Goal: Task Accomplishment & Management: Complete application form

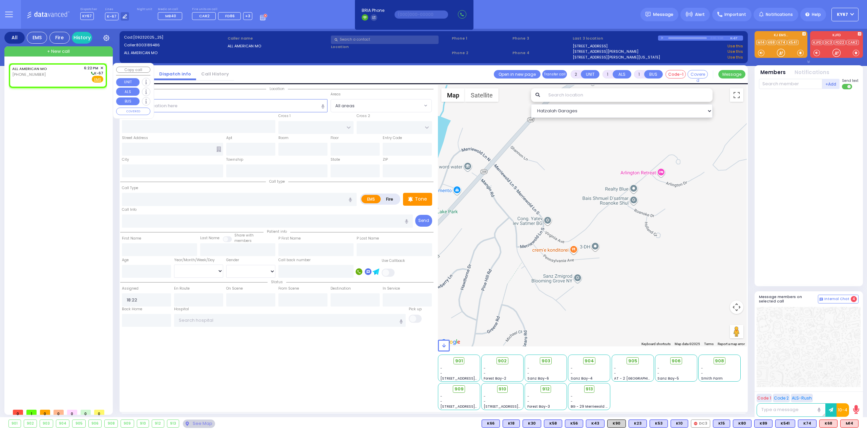
select select
click at [103, 67] on span "✕" at bounding box center [101, 68] width 3 height 6
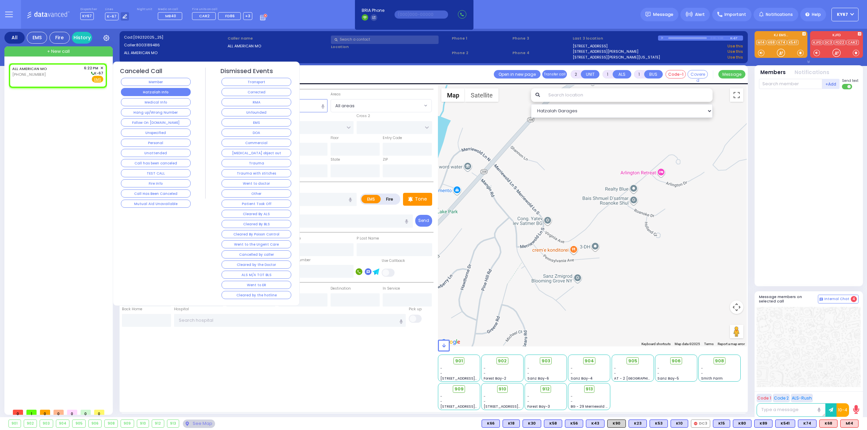
click at [157, 93] on button "Hatzalah Info" at bounding box center [156, 92] width 70 height 8
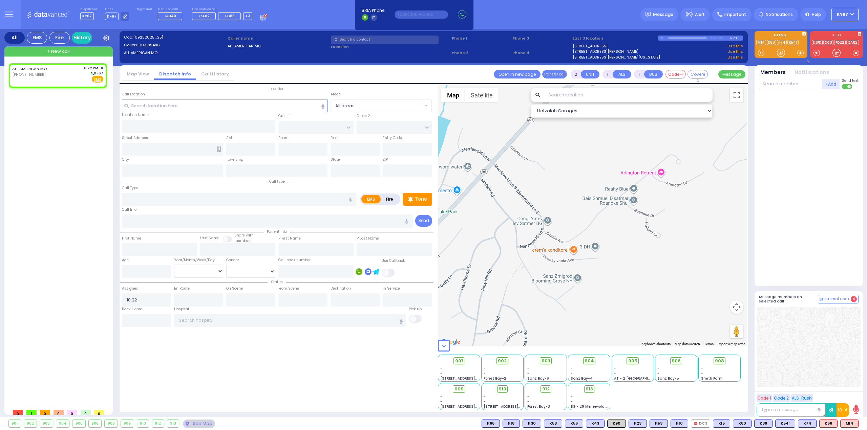
select select
radio input "true"
select select
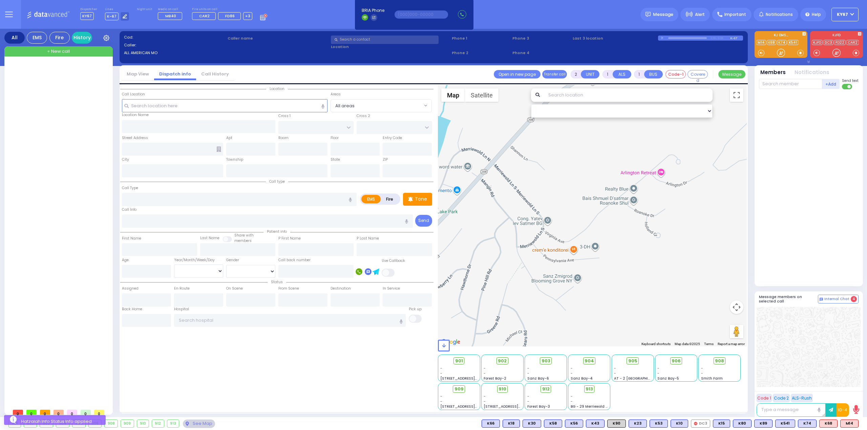
click at [3, 12] on button at bounding box center [9, 14] width 24 height 29
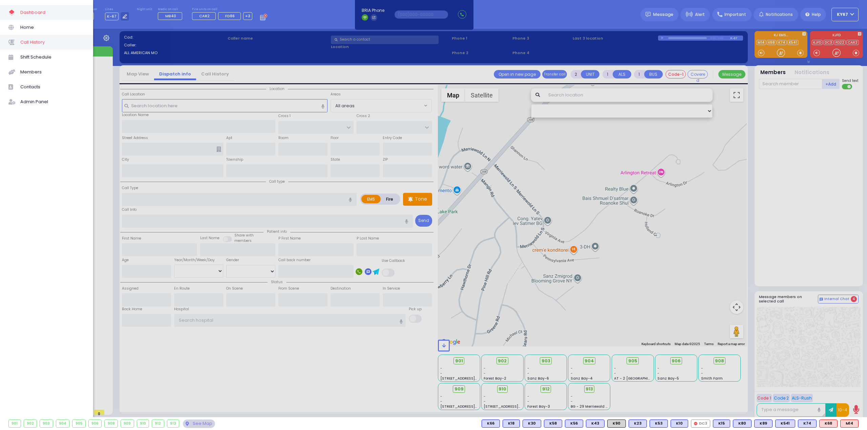
click at [26, 44] on span "Call History" at bounding box center [52, 42] width 64 height 9
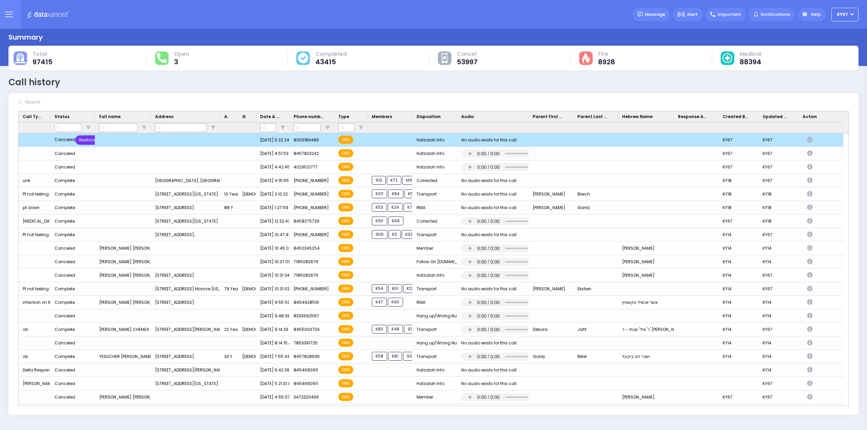
click at [79, 140] on div "Restore" at bounding box center [87, 139] width 25 height 9
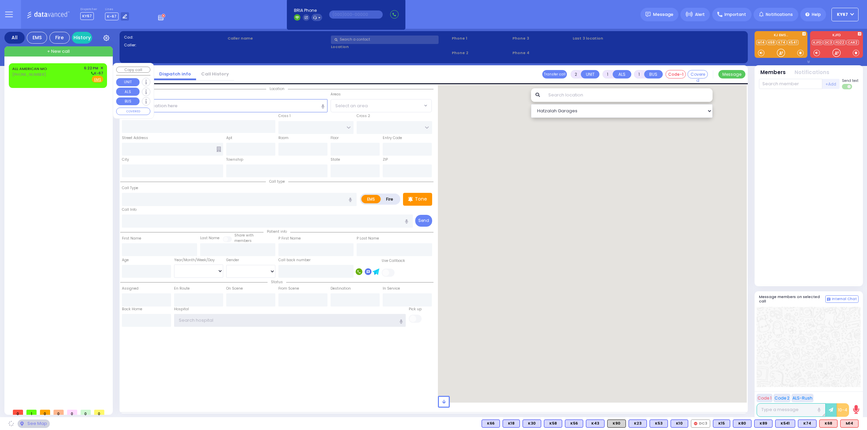
type input "Ky67"
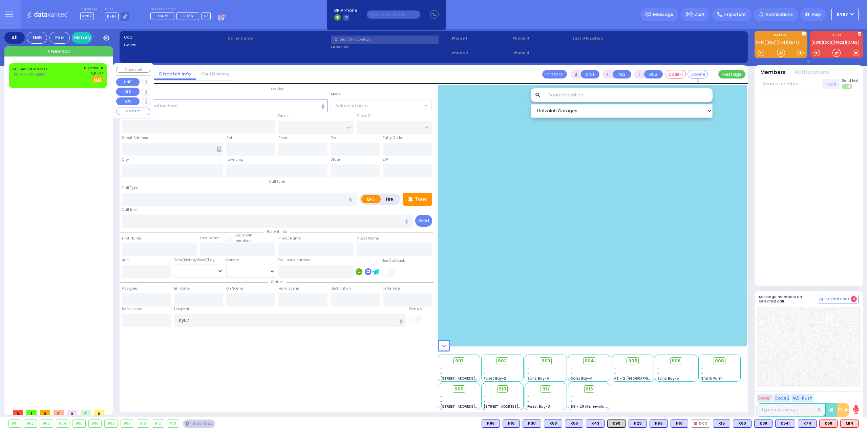
click at [45, 81] on div "ALL AMERICAN MO (800) 318-9486" at bounding box center [30, 74] width 37 height 18
select select
radio input "true"
select select
type input "18:22"
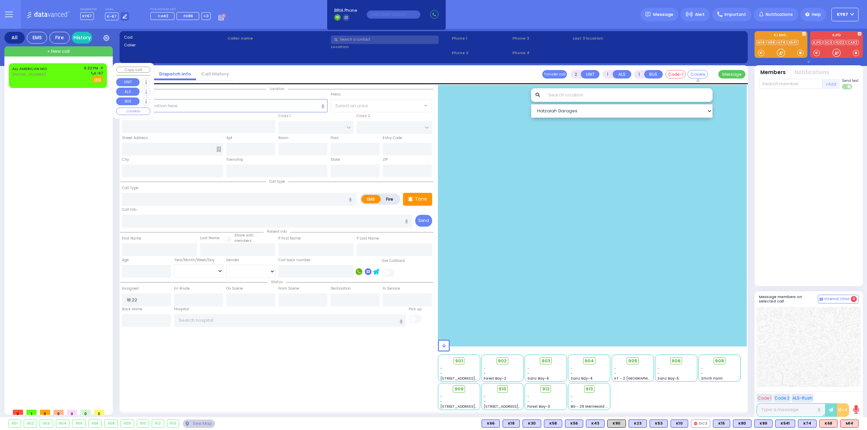
select select "Hatzalah Garages"
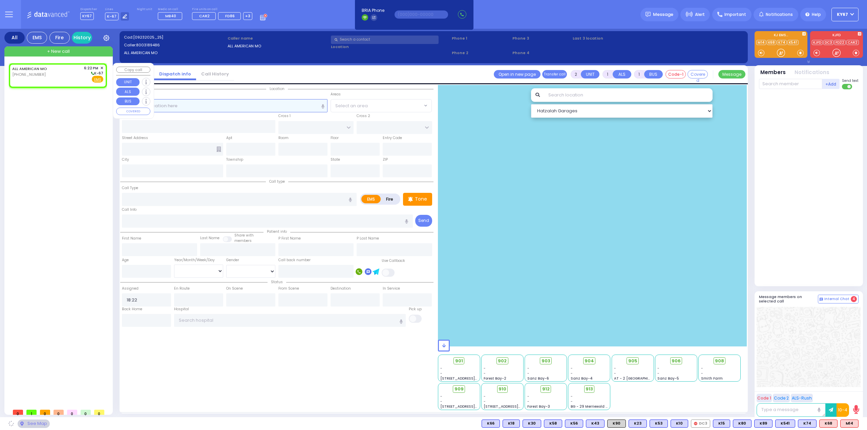
click at [201, 109] on input "text" at bounding box center [225, 105] width 206 height 13
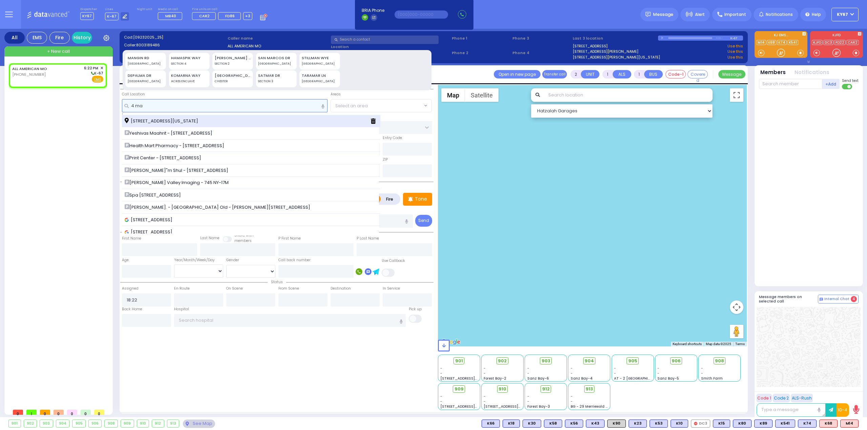
type input "4 ma"
click at [177, 120] on span "[STREET_ADDRESS][US_STATE]" at bounding box center [163, 121] width 76 height 7
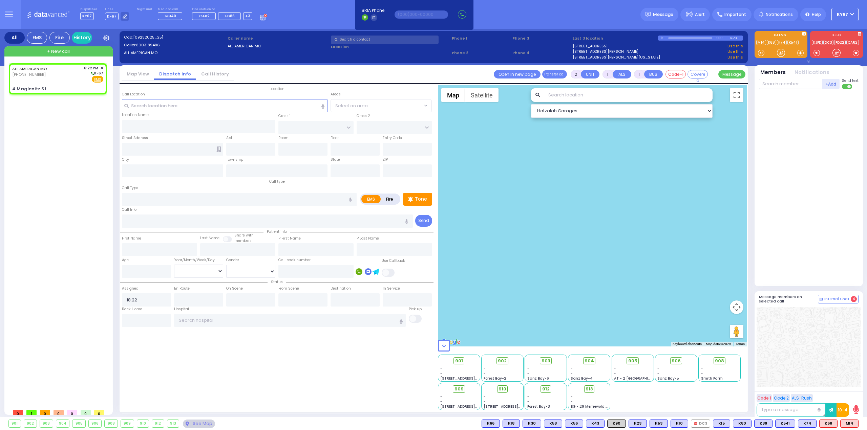
select select
radio input "true"
select select
select select "Hatzalah Garages"
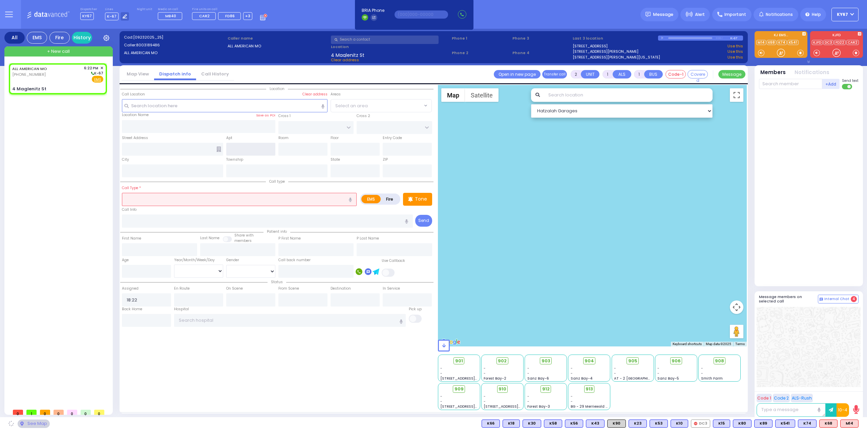
type input "CHUST RD"
type input "S.M. ROSMER RD"
type input "4 Maglenitz St"
type input "Monroe"
type input "[US_STATE]"
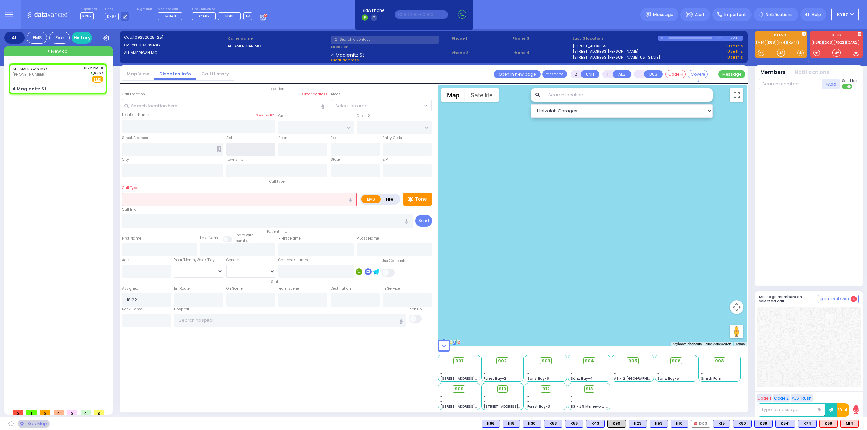
type input "10950"
select select "VYOEL MOSHE"
click at [157, 198] on input "text" at bounding box center [239, 199] width 235 height 13
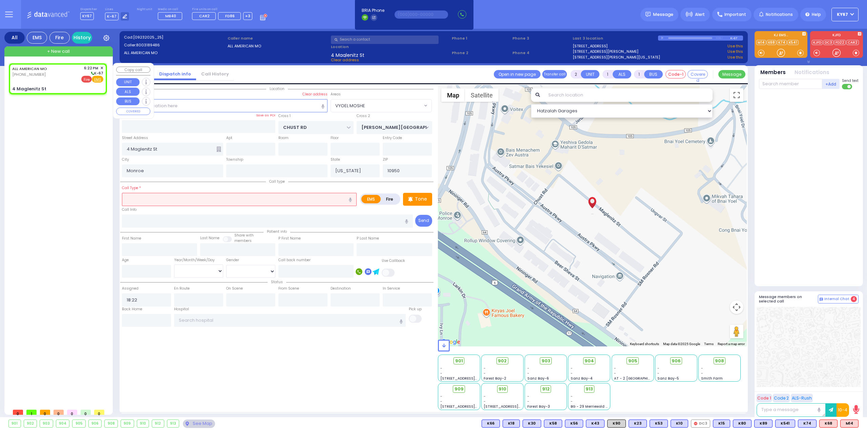
click at [85, 78] on span "Fire" at bounding box center [86, 79] width 10 height 7
select select
radio input "false"
radio input "true"
select select
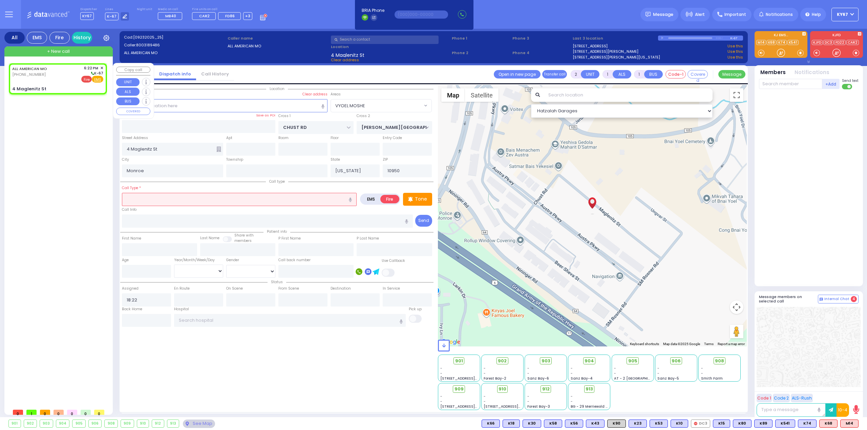
select select "Hatzalah Garages"
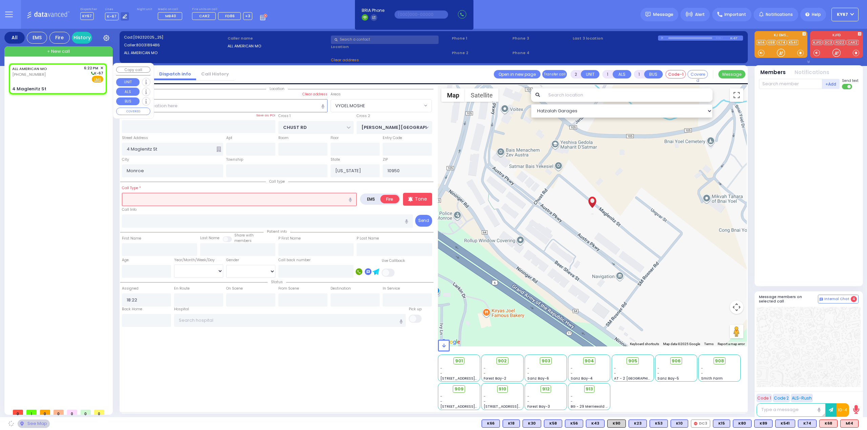
select select
radio input "true"
select select
select select "Hatzalah Garages"
click at [175, 201] on input "text" at bounding box center [239, 199] width 235 height 13
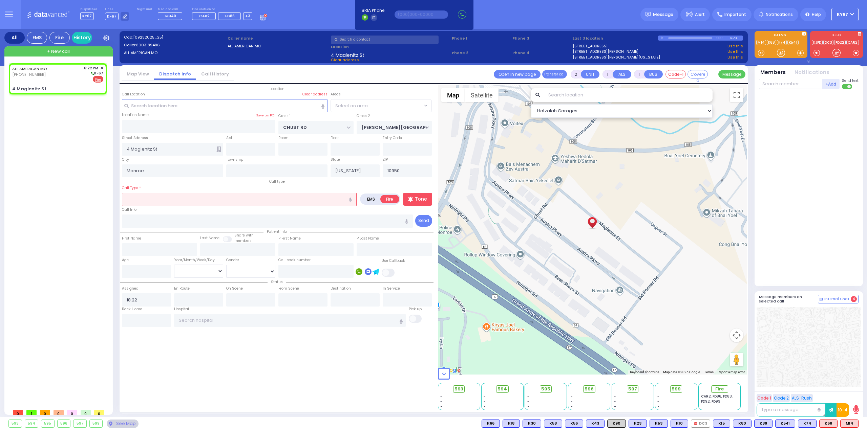
select select "VYOEL MOSHE"
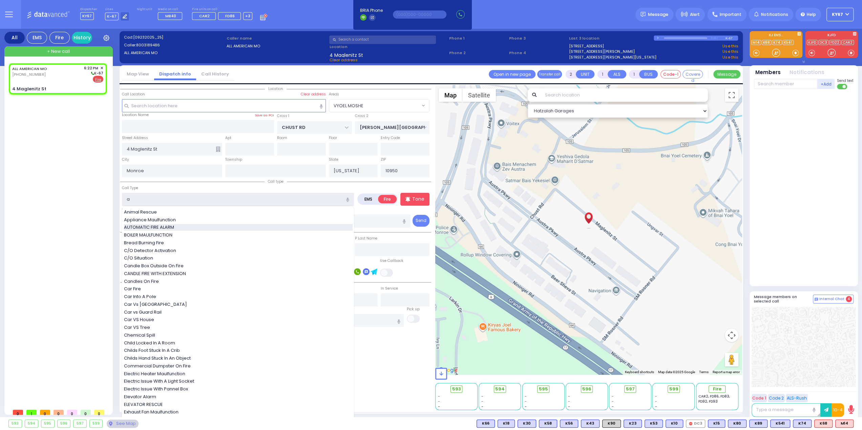
type input "AUTOMATIC FIRE ALARM"
type input "3"
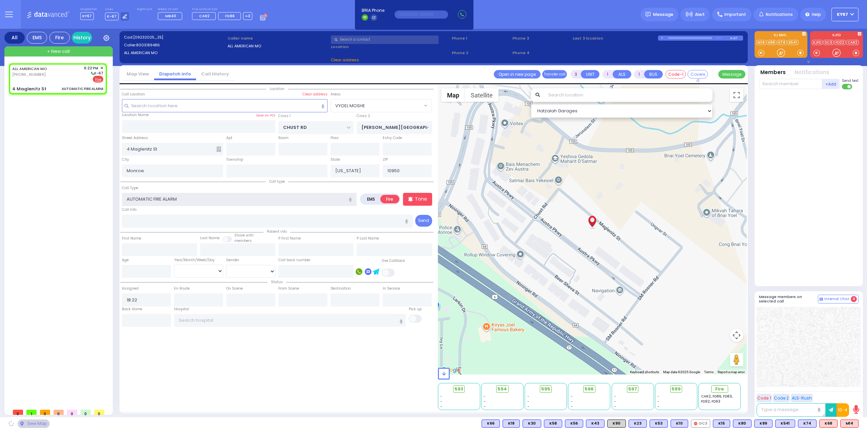
select select
radio input "true"
select select
select select "Hatzalah Garages"
select select "VYOEL MOSHE"
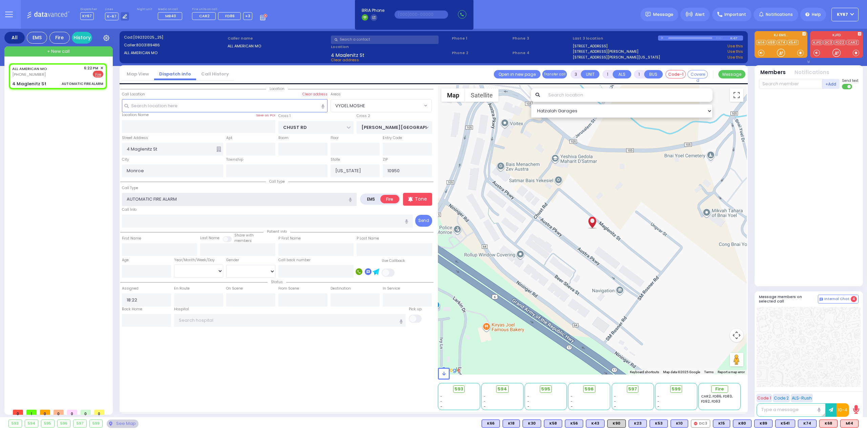
select select
radio input "true"
select select
select select "Hatzalah Garages"
select select "VYOEL MOSHE"
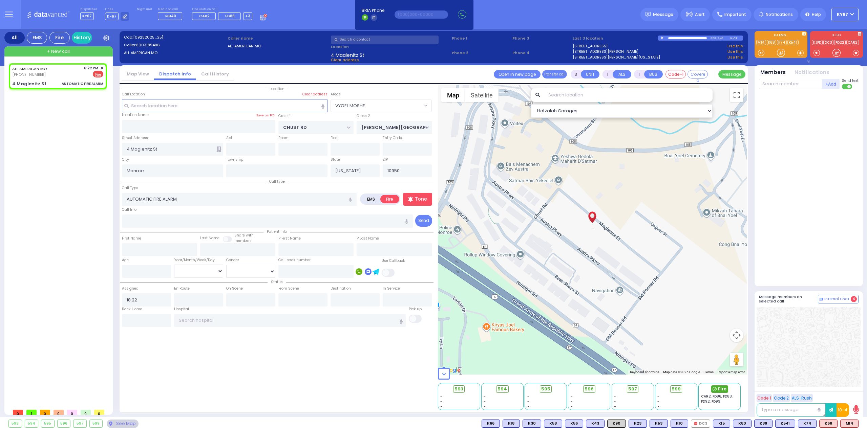
click at [722, 391] on span "Fire" at bounding box center [722, 389] width 8 height 7
select select
radio input "true"
select select
select select "Hatzalah Garages"
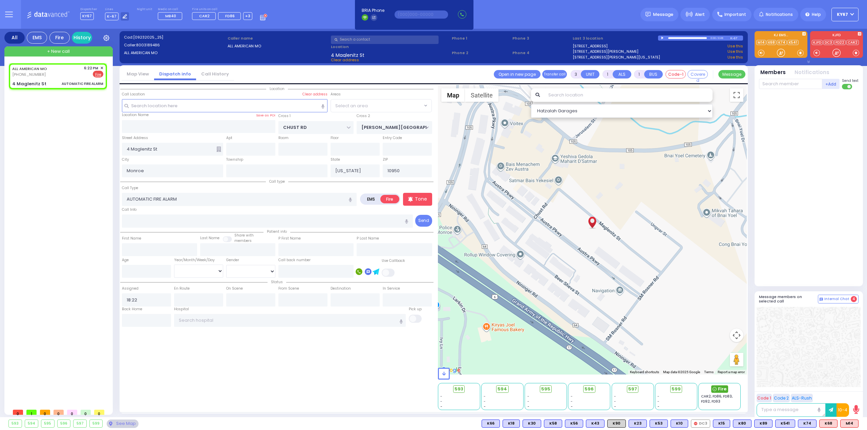
select select "VYOEL MOSHE"
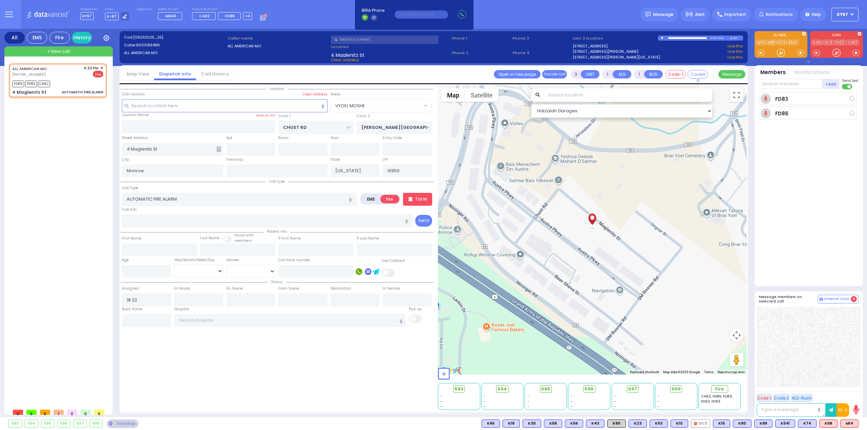
select select
radio input "true"
select select
type input "18:23"
select select "Hatzalah Garages"
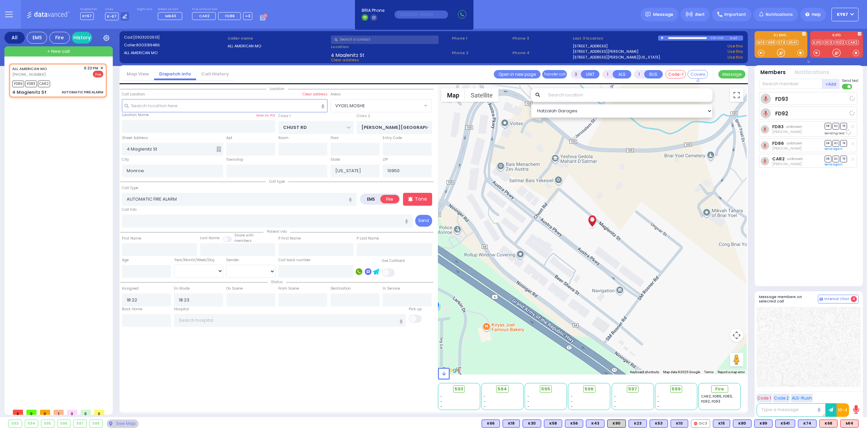
select select "VYOEL MOSHE"
select select
radio input "true"
select select
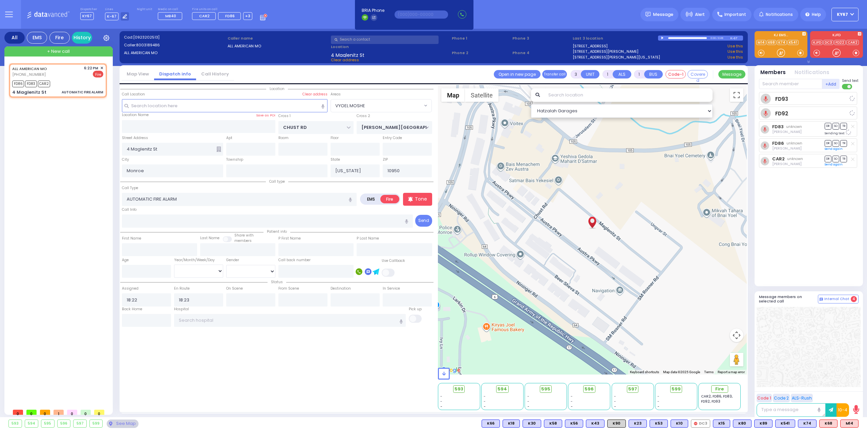
radio input "true"
select select
select select "Hatzalah Garages"
select select
radio input "true"
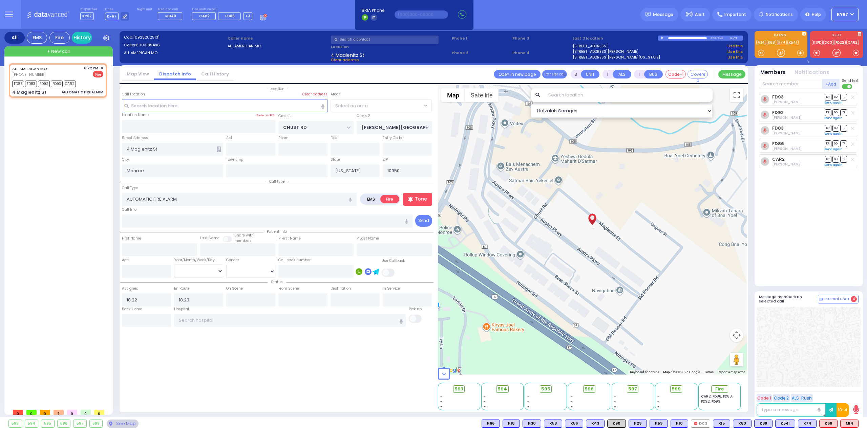
select select
select select "Hatzalah Garages"
radio input "true"
select select
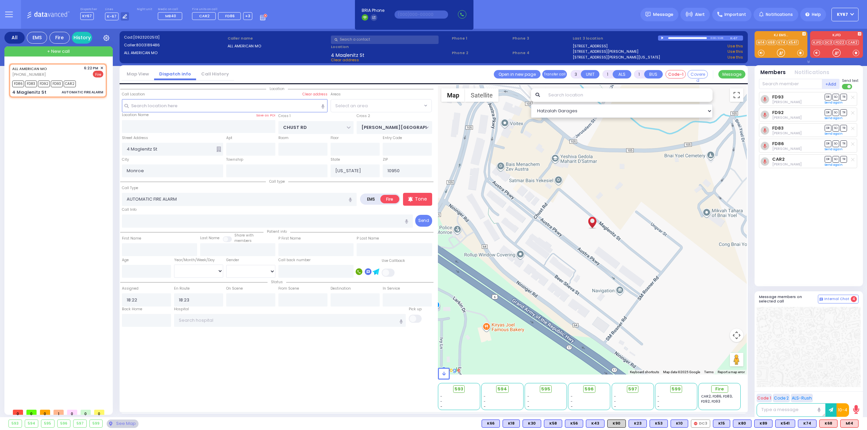
select select "Hatzalah Garages"
select select "VYOEL MOSHE"
click at [787, 411] on textarea at bounding box center [790, 411] width 69 height 14
click at [794, 85] on input "text" at bounding box center [790, 84] width 63 height 10
type input "79"
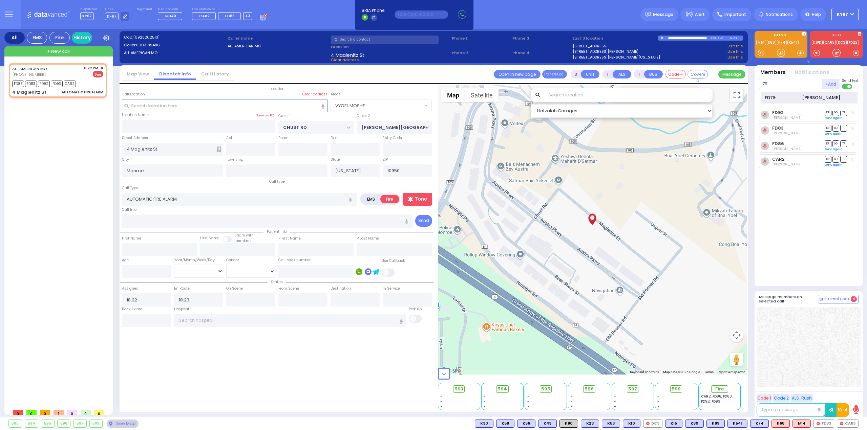
click at [802, 95] on div "[PERSON_NAME]" at bounding box center [821, 97] width 38 height 7
select select
radio input "true"
select select
select select "Hatzalah Garages"
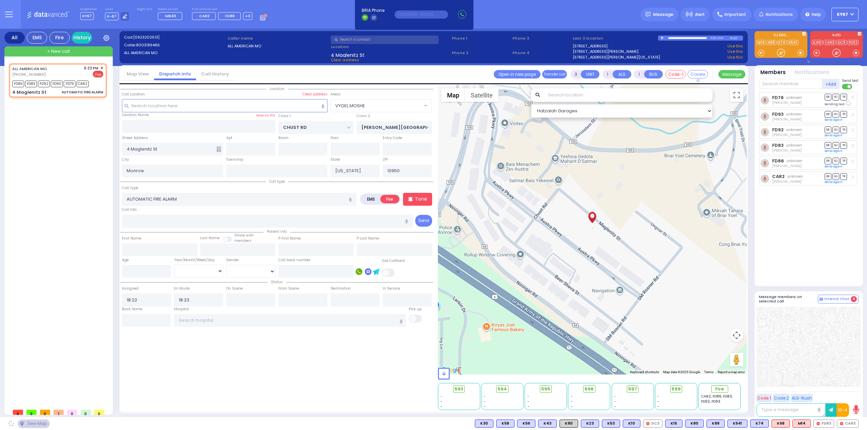
select select "VYOEL MOSHE"
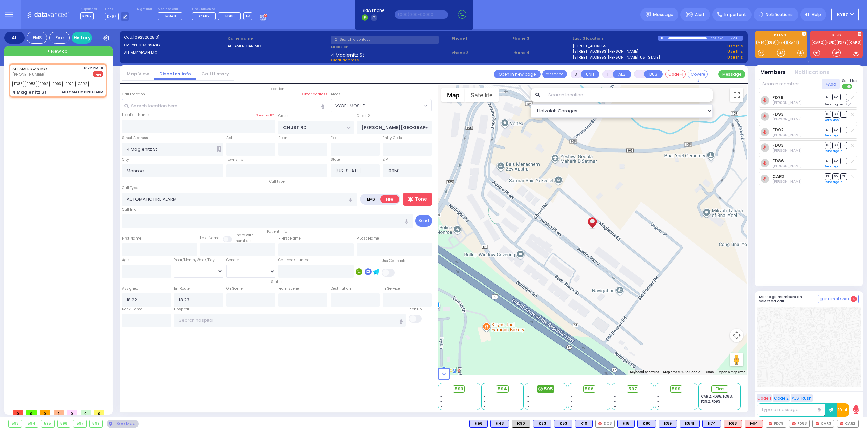
click at [547, 392] on span "595" at bounding box center [548, 389] width 9 height 7
select select
radio input "true"
select select
select select "VYOEL MOSHE"
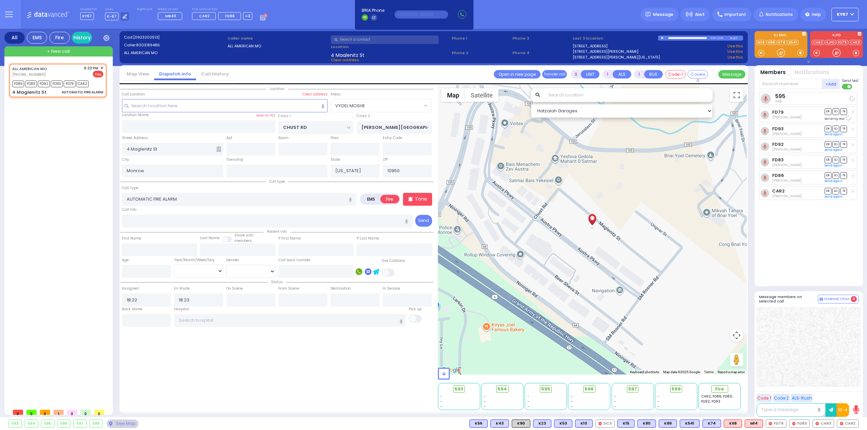
select select "Hatzalah Garages"
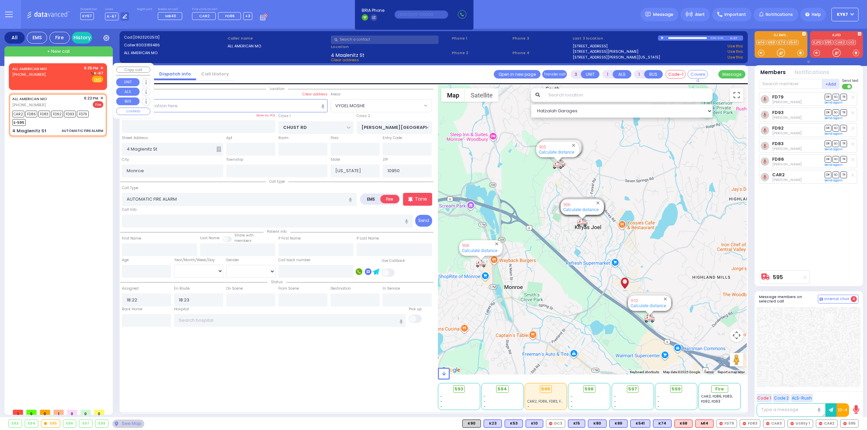
click at [102, 67] on span "✕" at bounding box center [101, 68] width 3 height 6
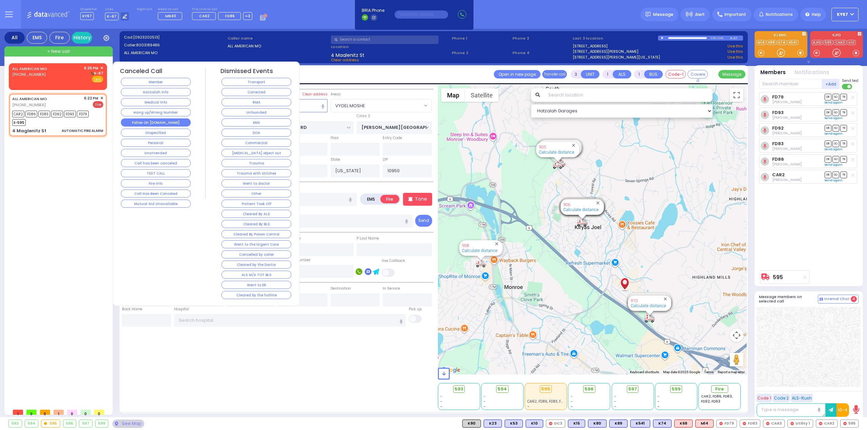
click at [160, 121] on button "Follow On [DOMAIN_NAME]" at bounding box center [156, 122] width 70 height 8
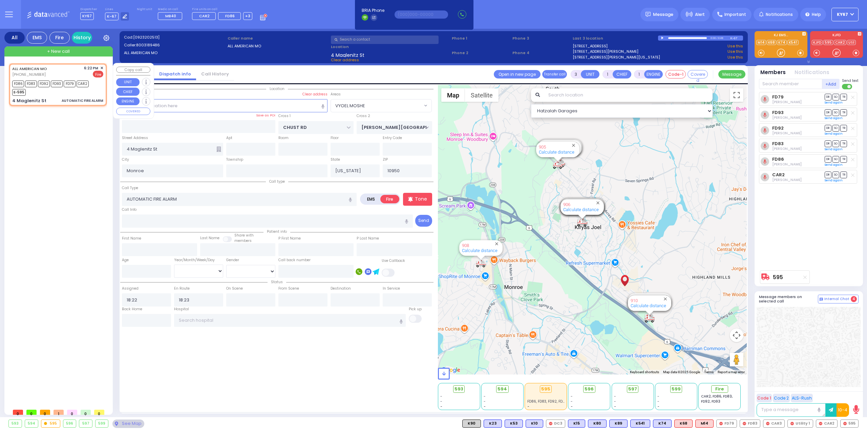
click at [56, 93] on div "E-595" at bounding box center [50, 91] width 77 height 8
select select
radio input "true"
select select
select select "Hatzalah Garages"
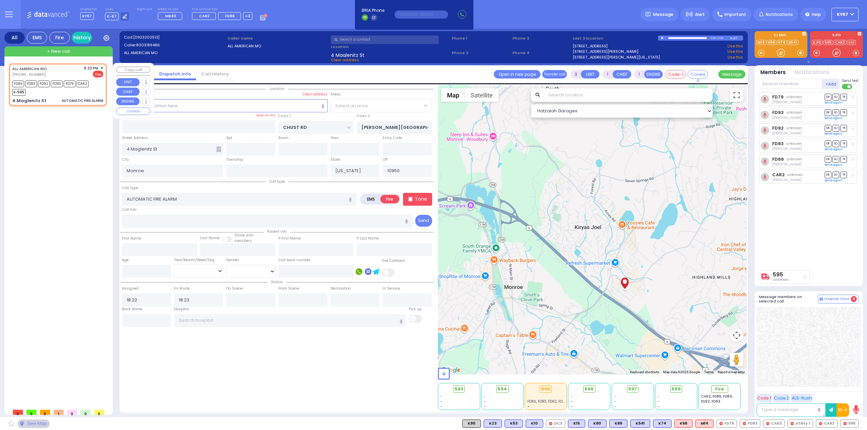
select select "VYOEL MOSHE"
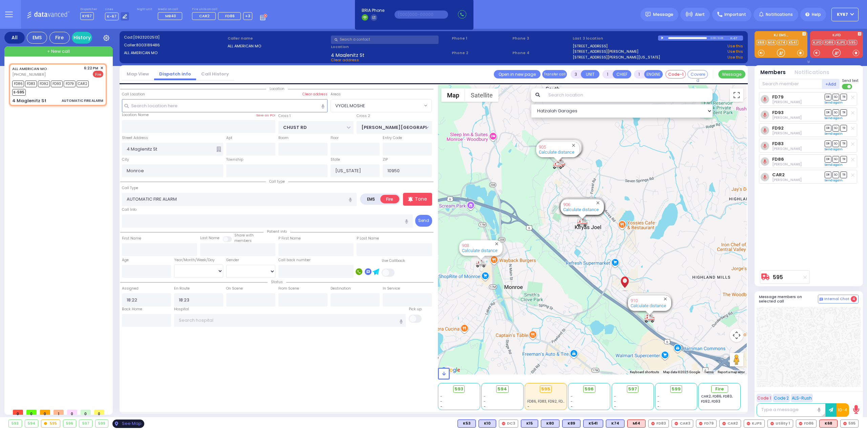
click at [131, 428] on div "See Map" at bounding box center [128, 424] width 32 height 8
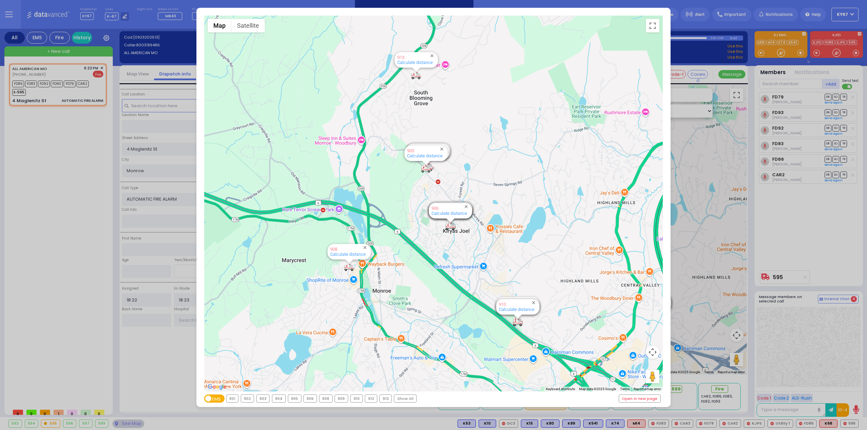
click at [214, 398] on span "Fire" at bounding box center [212, 399] width 9 height 9
click at [204, 399] on input "EMS Fire" at bounding box center [204, 399] width 0 height 0
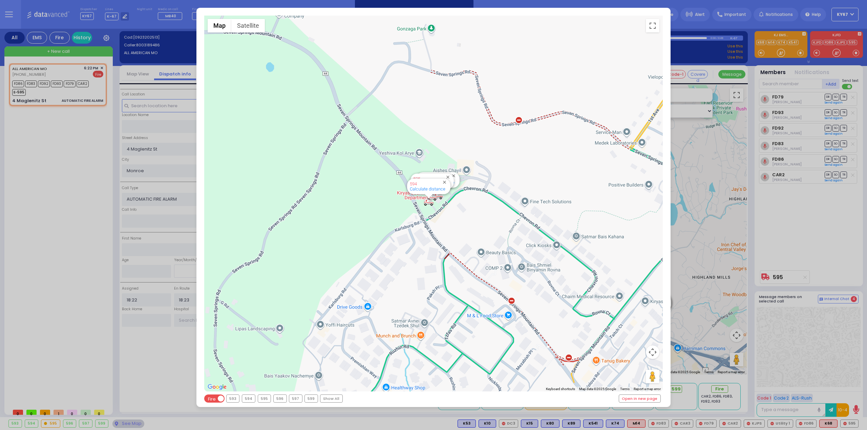
click at [261, 398] on div "595" at bounding box center [264, 398] width 13 height 7
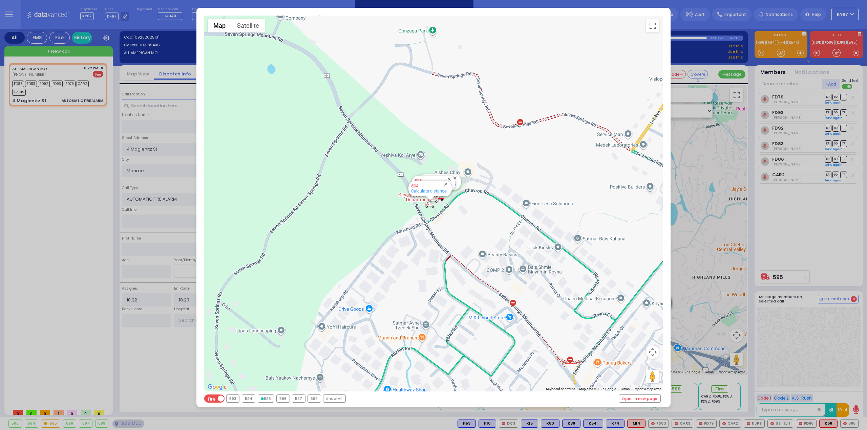
click at [3, 221] on div "← Move left → Move right ↑ Move up ↓ Move down + Zoom in - Zoom out Home Jump l…" at bounding box center [433, 215] width 867 height 430
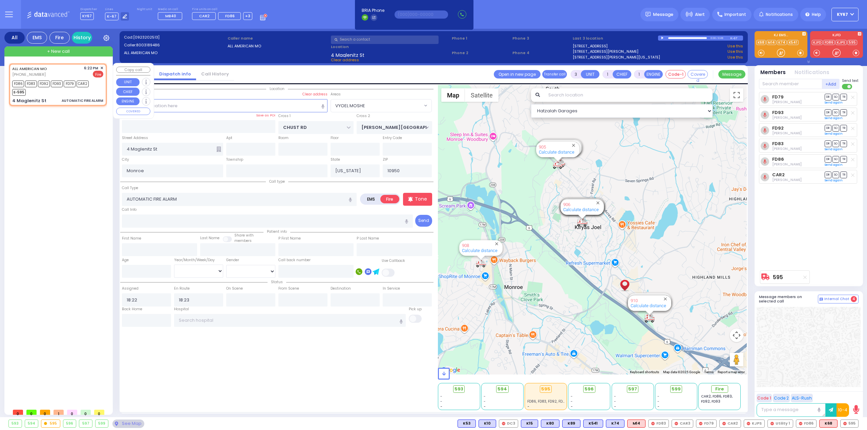
click at [19, 188] on div "ALL AMERICAN MO (800) 318-9486 6:22 PM ✕ FD86 FD83" at bounding box center [59, 234] width 101 height 342
click at [129, 424] on div "See Map" at bounding box center [128, 424] width 32 height 8
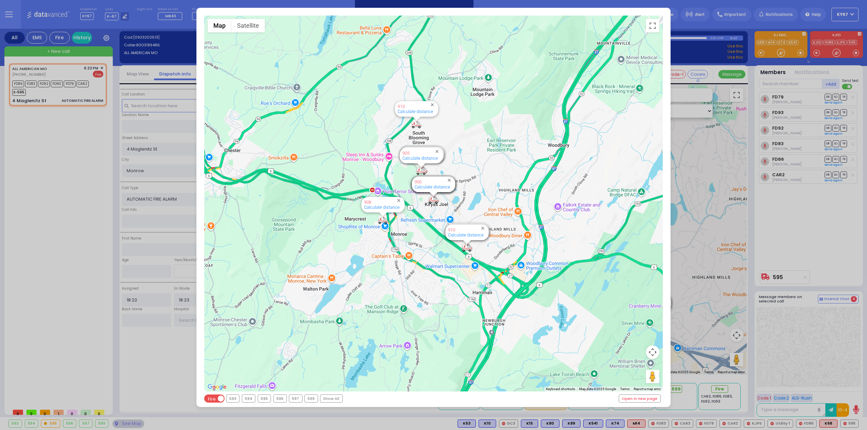
click at [326, 398] on div "Show All" at bounding box center [331, 398] width 22 height 7
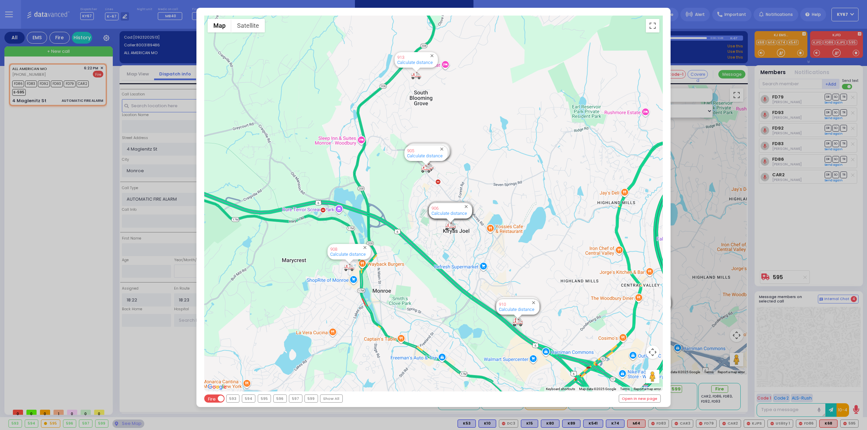
click at [264, 401] on div "595" at bounding box center [264, 398] width 13 height 7
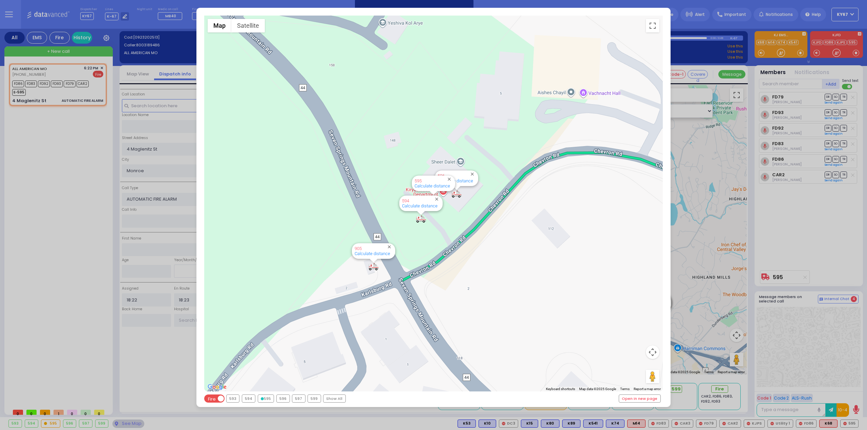
click at [18, 181] on div "← Move left → Move right ↑ Move up ↓ Move down + Zoom in - Zoom out Home Jump l…" at bounding box center [433, 215] width 867 height 430
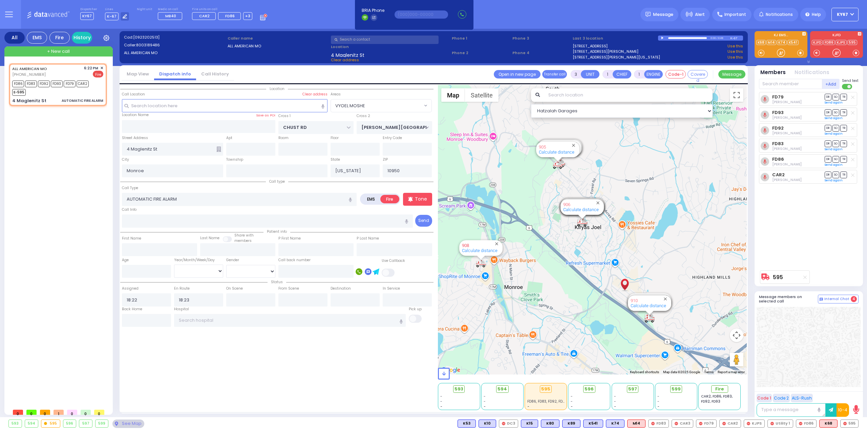
click at [465, 246] on link "908" at bounding box center [465, 245] width 7 height 5
click at [467, 244] on link "908" at bounding box center [465, 245] width 7 height 5
click at [102, 66] on span "✕" at bounding box center [101, 68] width 3 height 6
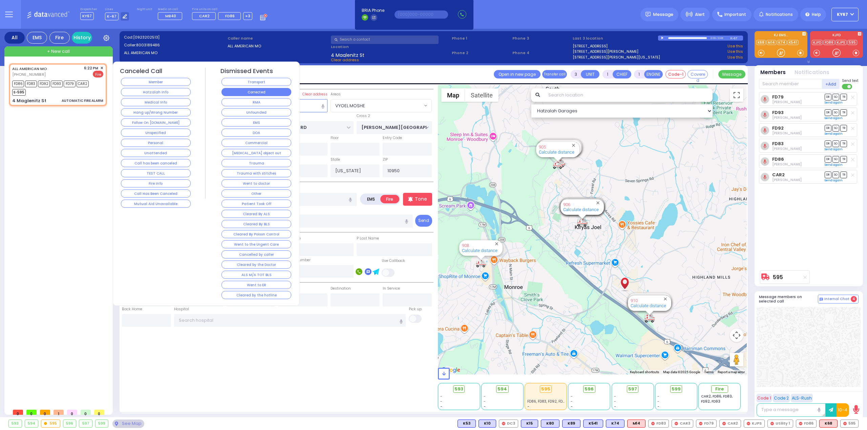
click at [236, 94] on button "Corrected" at bounding box center [256, 92] width 70 height 8
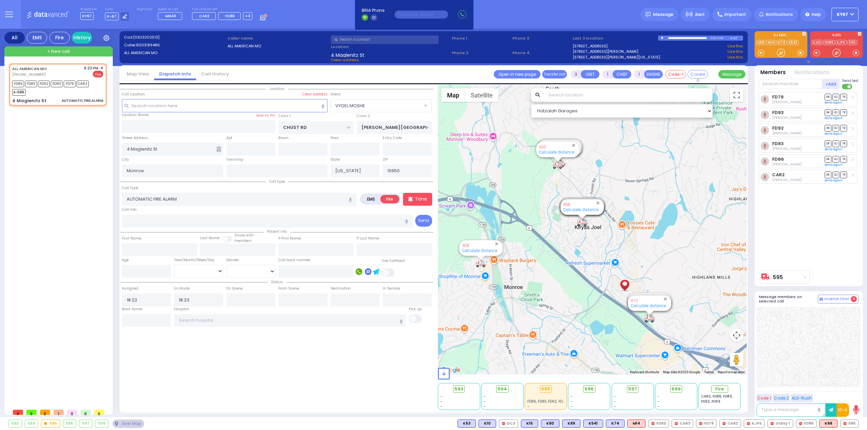
select select
radio input "true"
select select
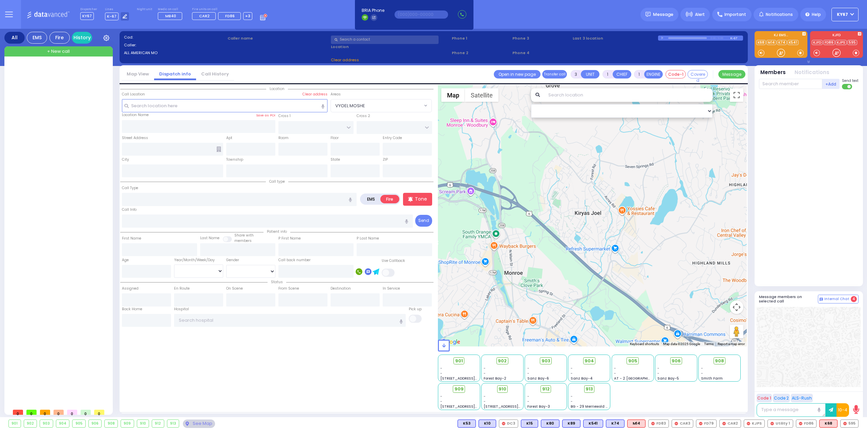
click at [260, 18] on icon at bounding box center [263, 16] width 7 height 7
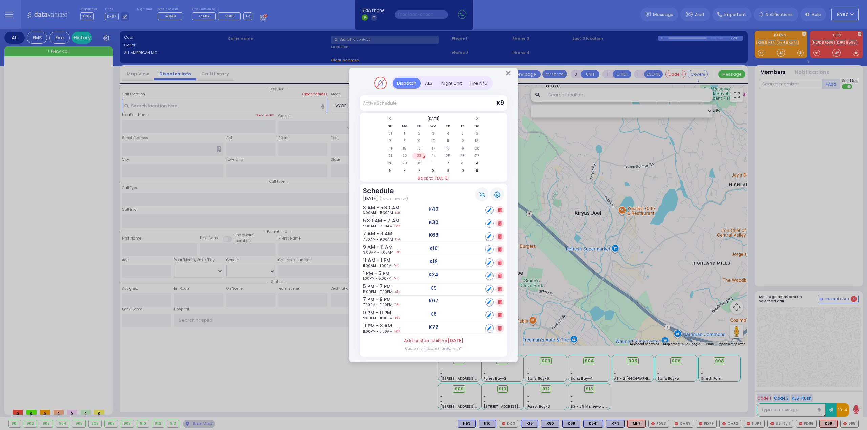
click at [477, 82] on div "Fire N/U" at bounding box center [479, 83] width 26 height 11
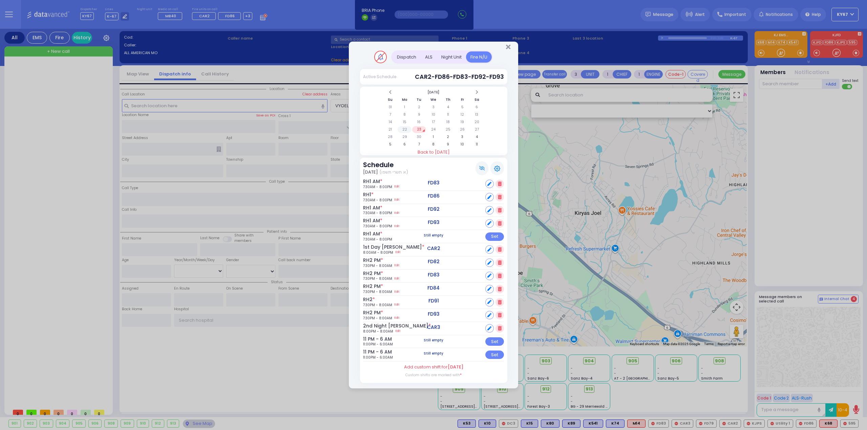
click at [404, 132] on td "22" at bounding box center [404, 129] width 14 height 7
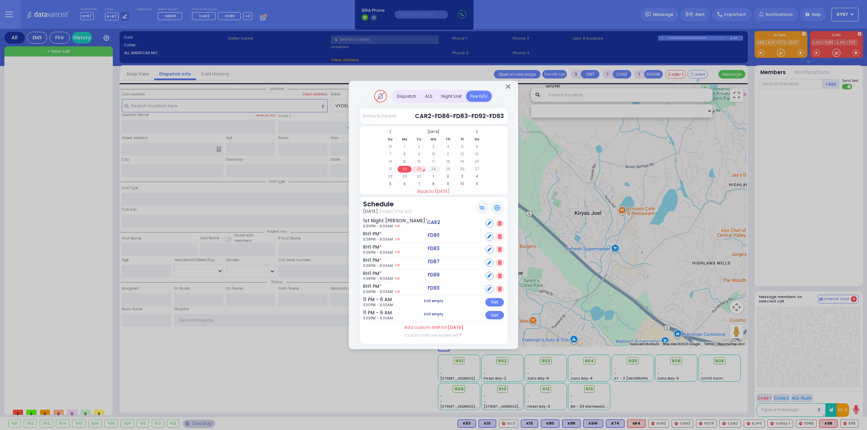
click at [433, 170] on td "24" at bounding box center [434, 169] width 14 height 7
click at [418, 168] on td "23" at bounding box center [419, 169] width 14 height 7
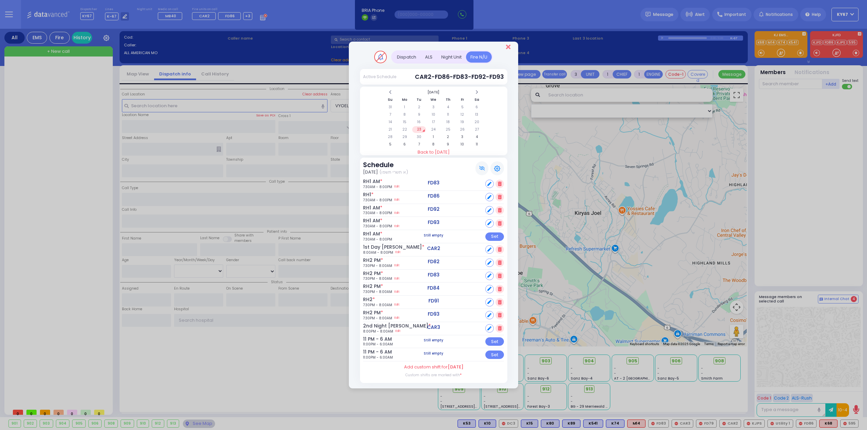
click at [508, 49] on icon "Close" at bounding box center [508, 47] width 4 height 7
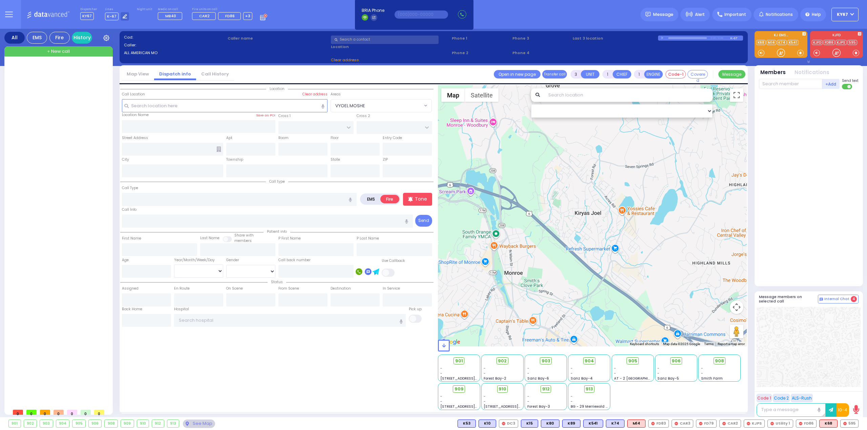
click at [295, 389] on div "Location ZIP" at bounding box center [276, 247] width 313 height 325
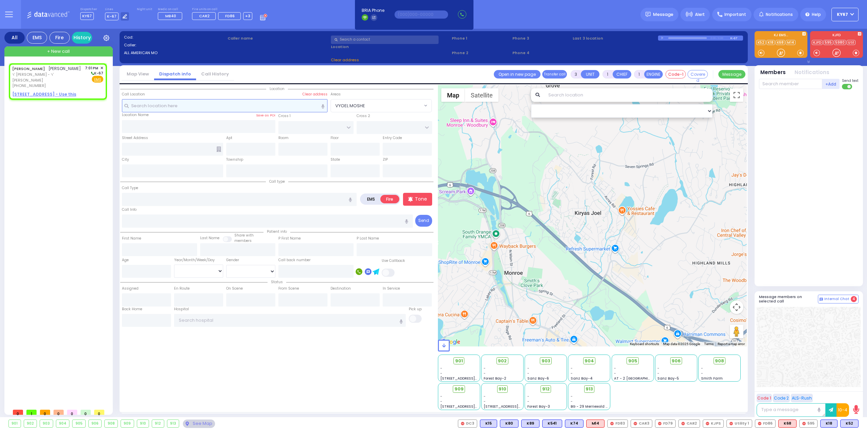
type input "2"
select select
radio input "true"
type input "[PERSON_NAME]"
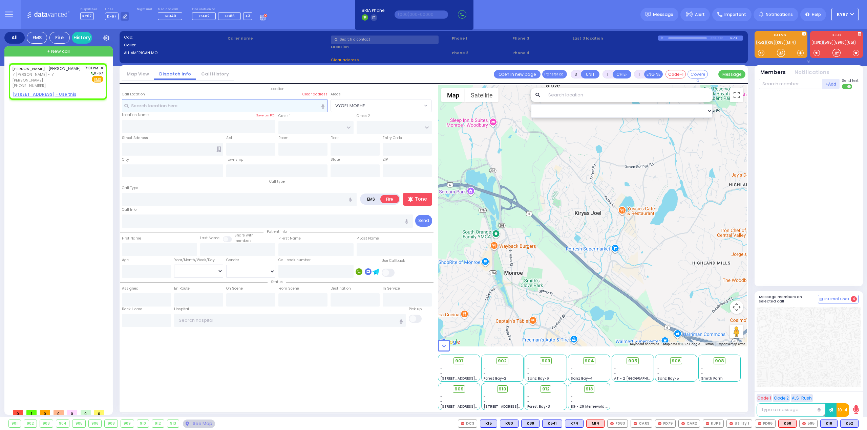
select select
type input "19:01"
select select "Hatzalah Garages"
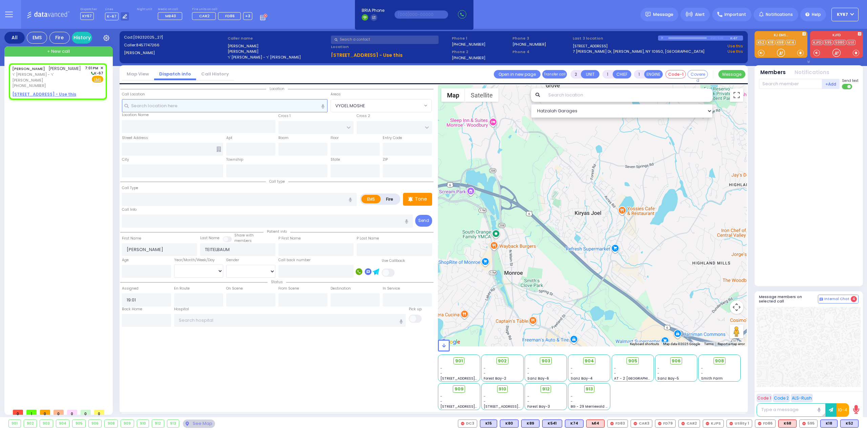
select select
radio input "true"
select select
select select "Hatzalah Garages"
click at [51, 73] on span "ר' [PERSON_NAME] - ר' [PERSON_NAME]" at bounding box center [47, 77] width 70 height 11
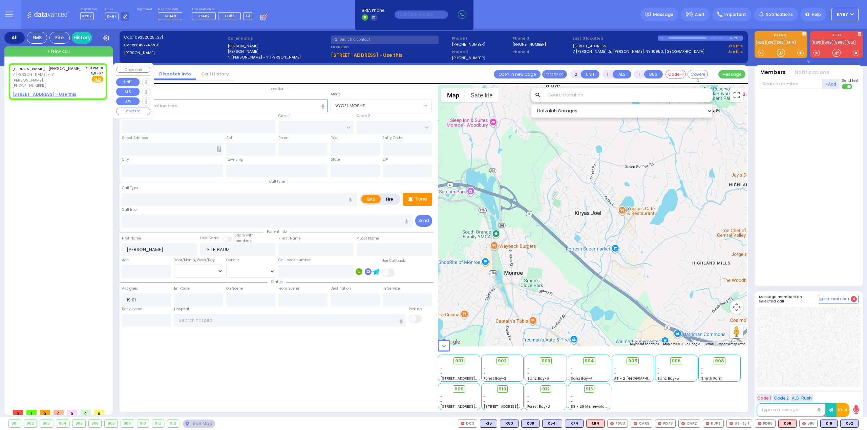
select select
radio input "true"
select select
select select "Hatzalah Garages"
click at [163, 103] on input "text" at bounding box center [225, 105] width 206 height 13
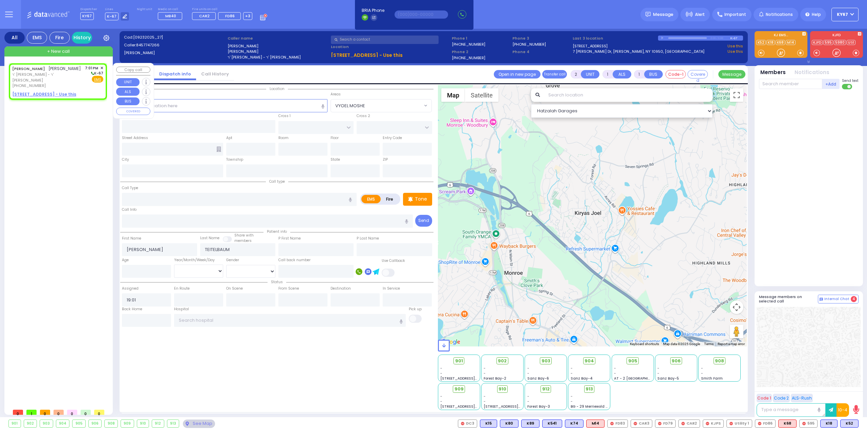
click at [32, 91] on u "3 MERON DR 202 - Use this" at bounding box center [44, 94] width 64 height 6
select select
radio input "true"
select select
select select "Hatzalah Garages"
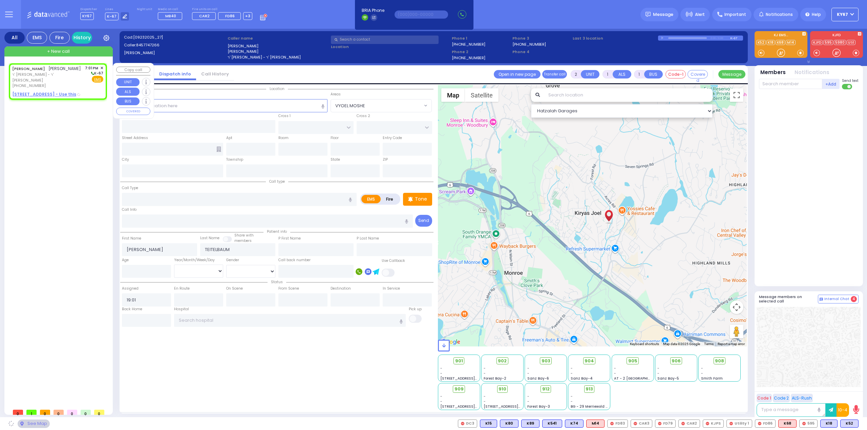
type input "KAHAN DR"
type input "MERON DR"
type input "3 MERON DR"
type input "202"
type input "Monroe"
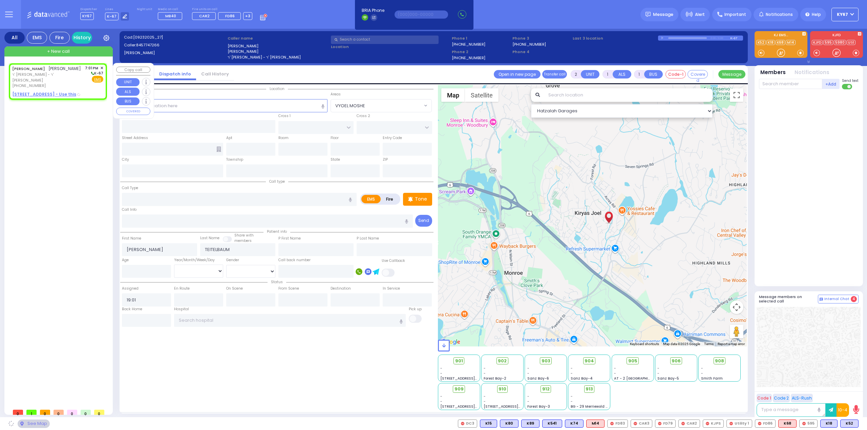
type input "[US_STATE]"
type input "10950"
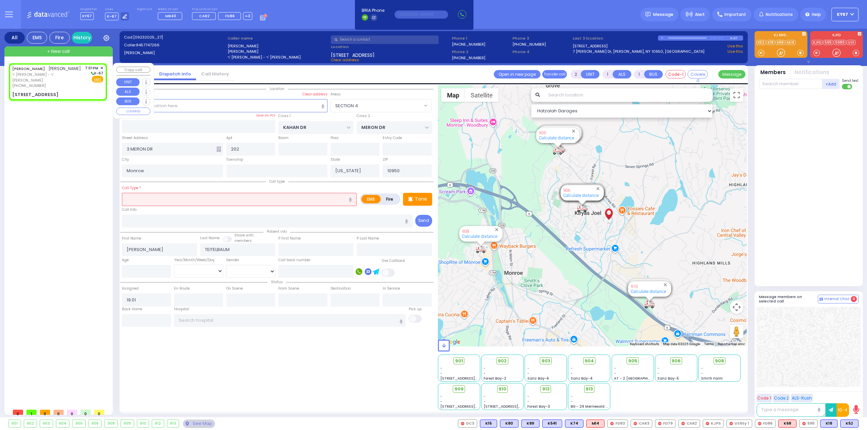
select select "SECTION 4"
select select
radio input "true"
select select
select select "Hatzalah Garages"
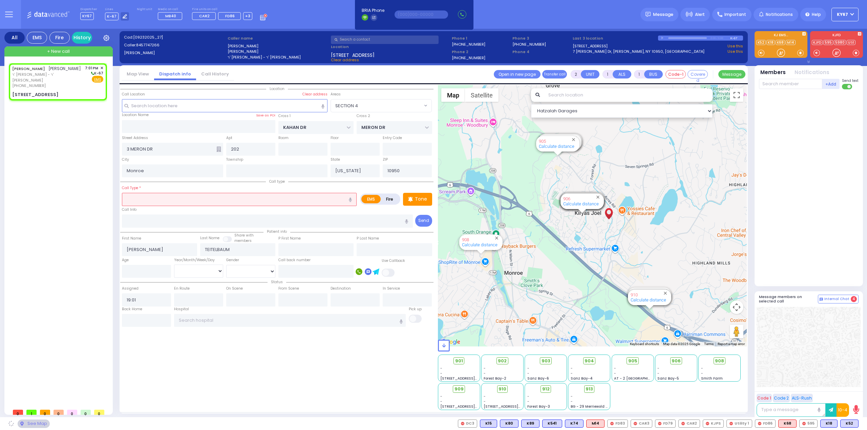
select select "SECTION 4"
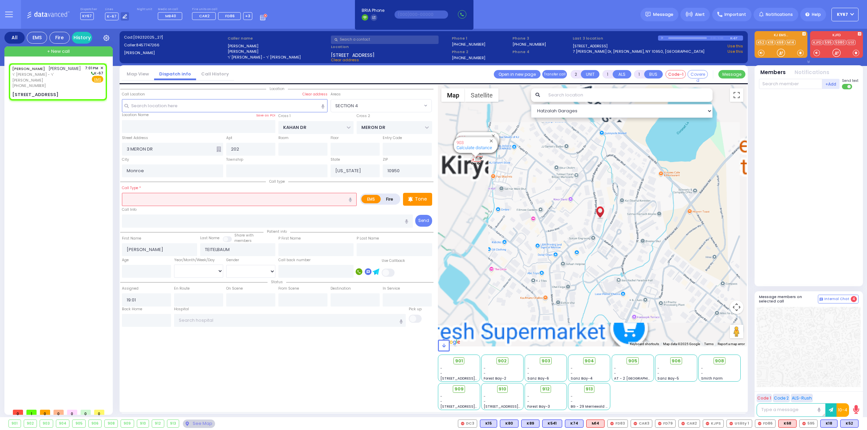
click at [207, 197] on input "text" at bounding box center [239, 199] width 235 height 13
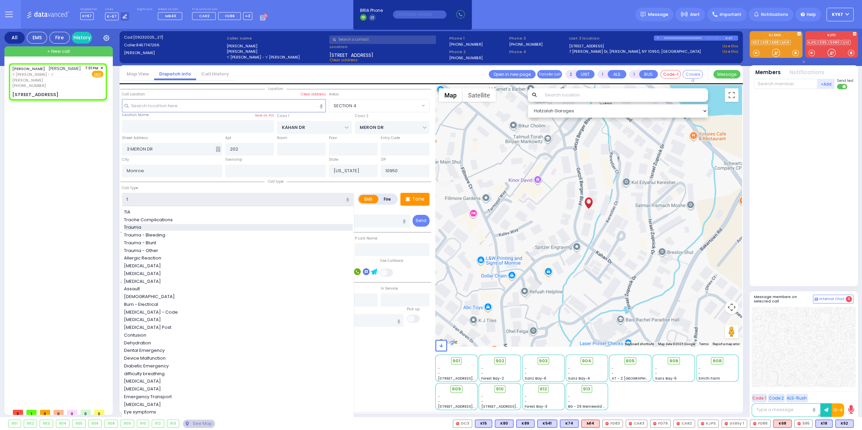
type input "Trauma"
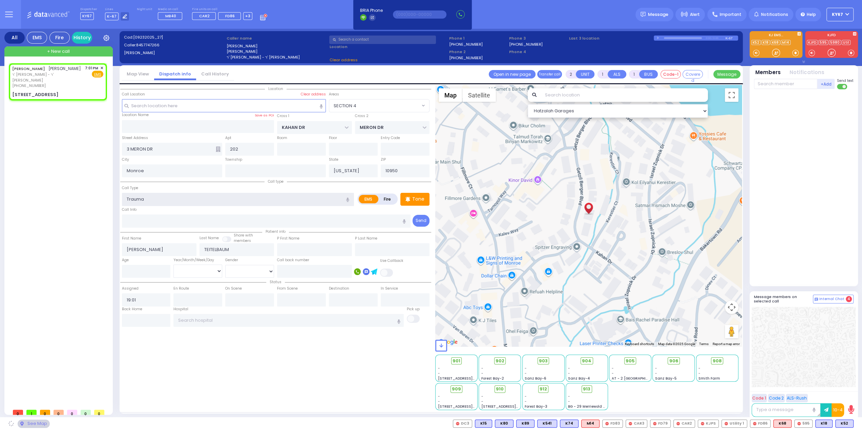
select select
radio input "true"
select select
select select "Hatzalah Garages"
type input "0"
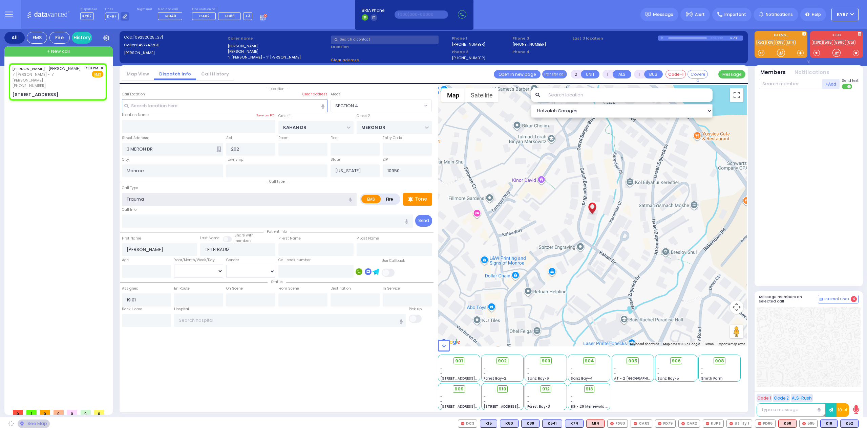
type input "0"
select select "SECTION 4"
select select
radio input "true"
select select
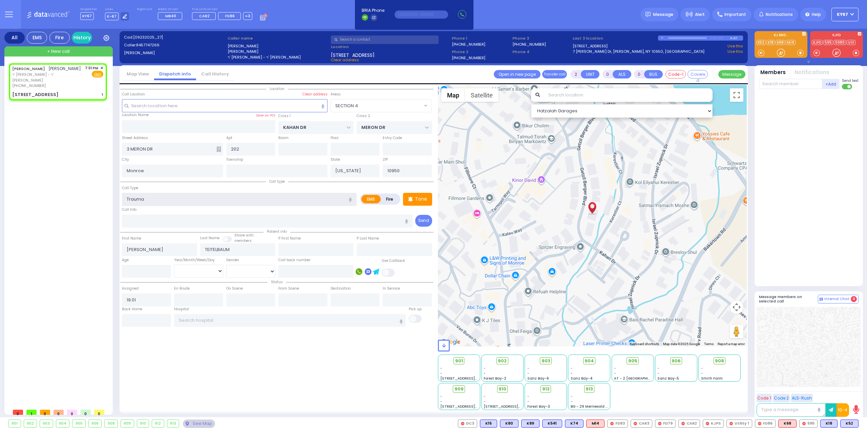
select select "Hatzalah Garages"
select select "SECTION 4"
select select
radio input "true"
select select
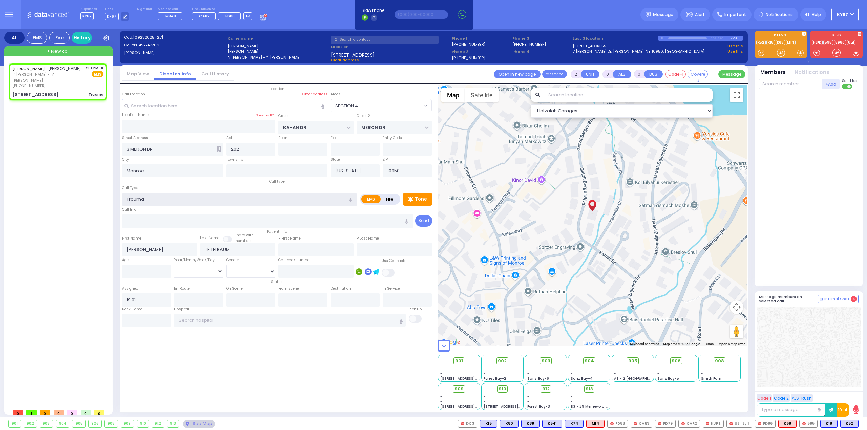
select select "Hatzalah Garages"
select select "SECTION 4"
click at [847, 426] on span "K62" at bounding box center [849, 423] width 18 height 7
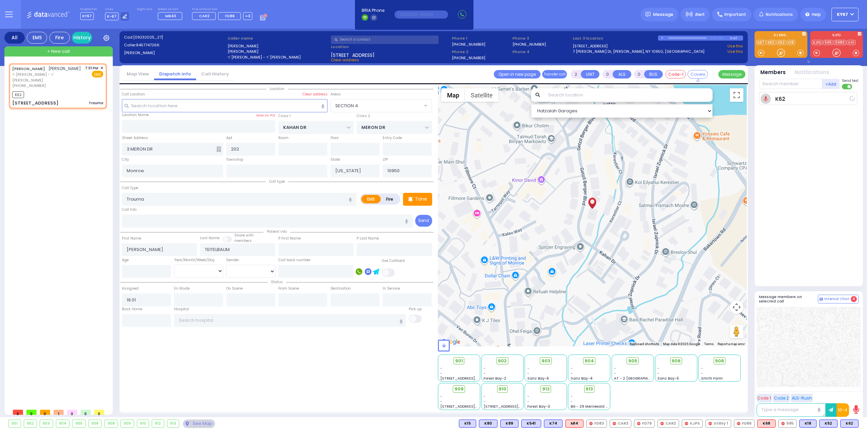
select select
radio input "true"
select select
type input "19:02"
select select "Hatzalah Garages"
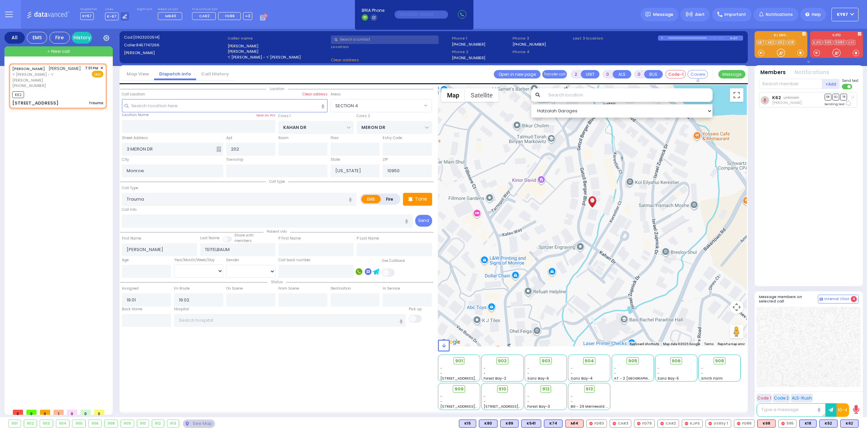
select select
radio input "true"
select select
select select "Hatzalah Garages"
select select "SECTION 4"
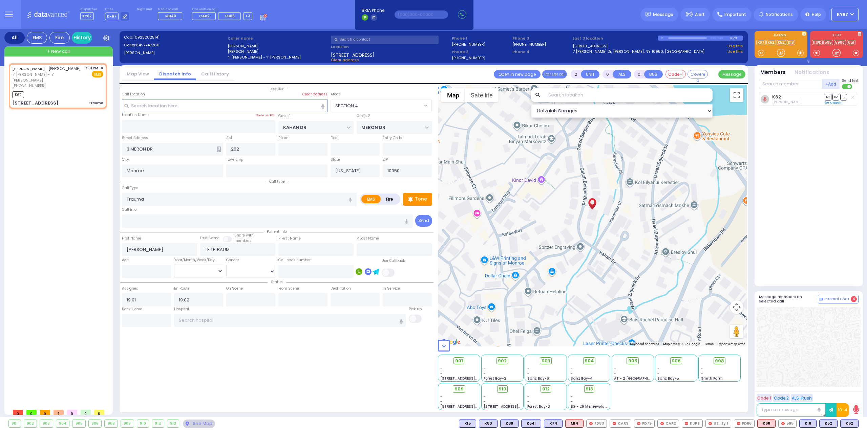
select select
radio input "true"
select select
select select "Hatzalah Garages"
select select "SECTION 4"
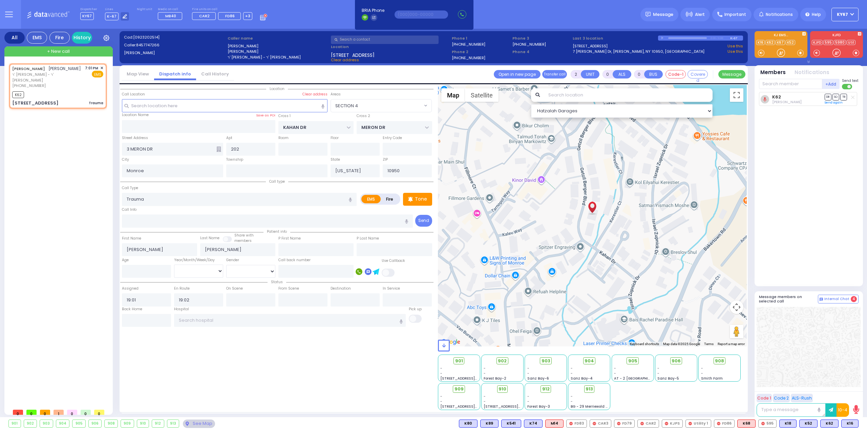
select select "SECTION 4"
select select
click at [851, 425] on span "K16" at bounding box center [849, 423] width 17 height 7
select select
radio input "true"
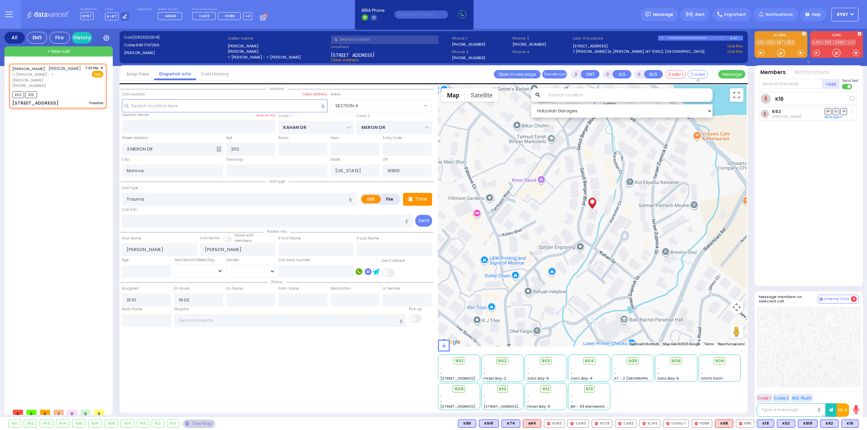
select select
select select "Hatzalah Garages"
select select "SECTION 4"
drag, startPoint x: 843, startPoint y: 424, endPoint x: 841, endPoint y: 371, distance: 53.2
click at [841, 372] on div "Dispatcher KY67 ?" at bounding box center [433, 215] width 867 height 430
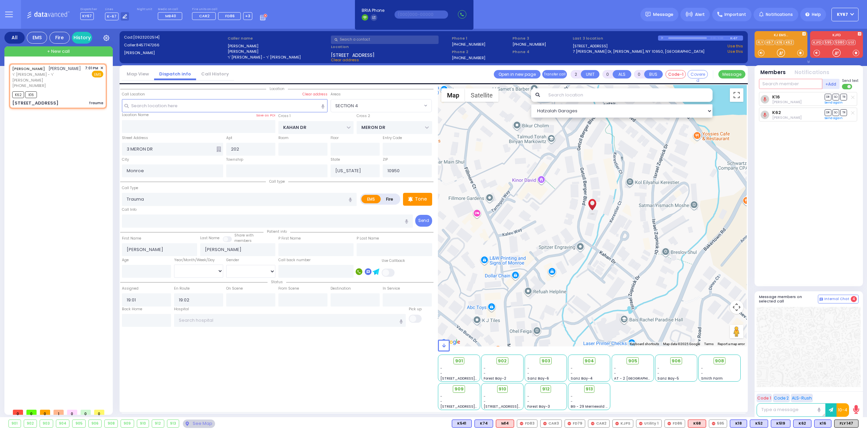
click at [771, 86] on input "text" at bounding box center [790, 84] width 63 height 10
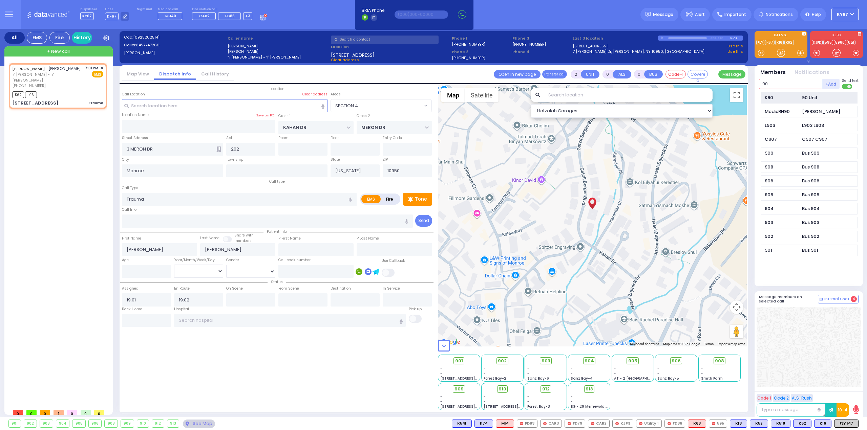
type input "90"
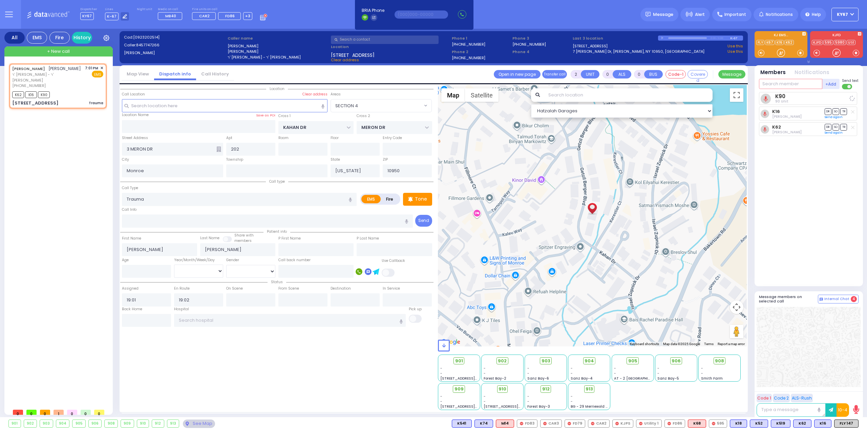
select select
radio input "true"
select select
select select "Hatzalah Garages"
select select "SECTION 4"
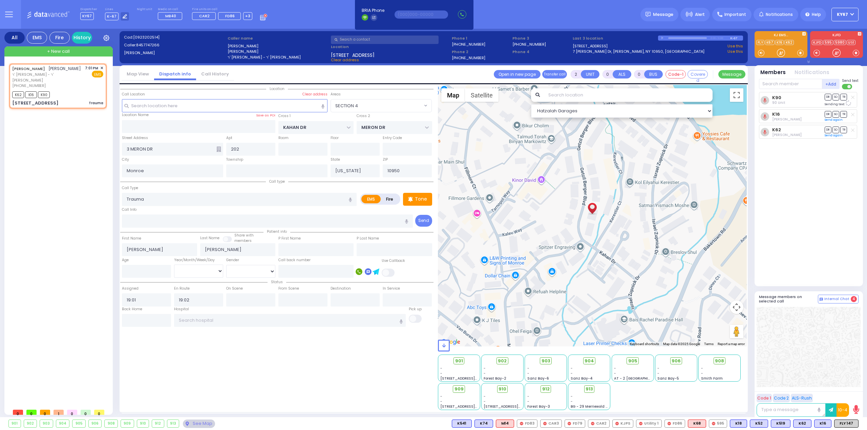
click at [579, 258] on div "594 Calculate distance 595 Calculate distance 596 Calculate distance 901 Calcul…" at bounding box center [592, 216] width 309 height 262
click at [610, 279] on button "Choose this as call location" at bounding box center [626, 281] width 85 height 12
select select
radio input "true"
select select
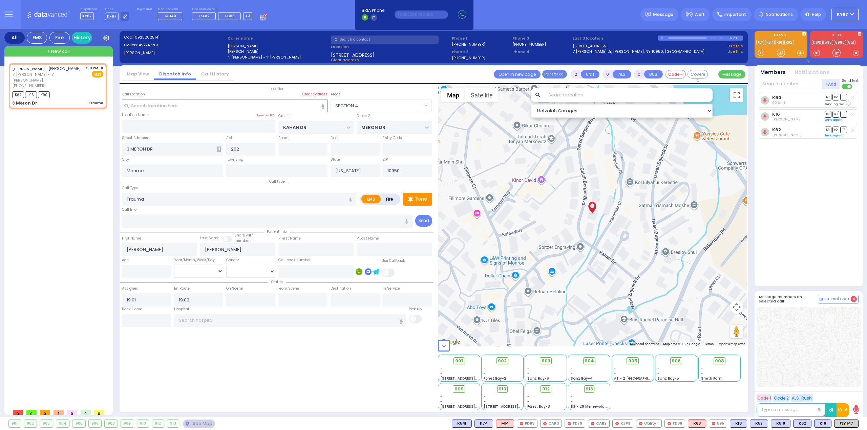
select select "Hatzalah Garages"
type input "3 Meron Dr"
type input "[PERSON_NAME]"
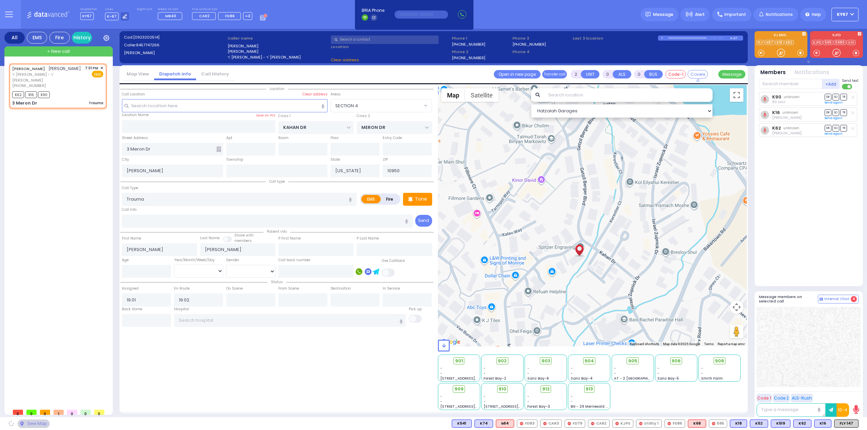
select select "SECTION 4"
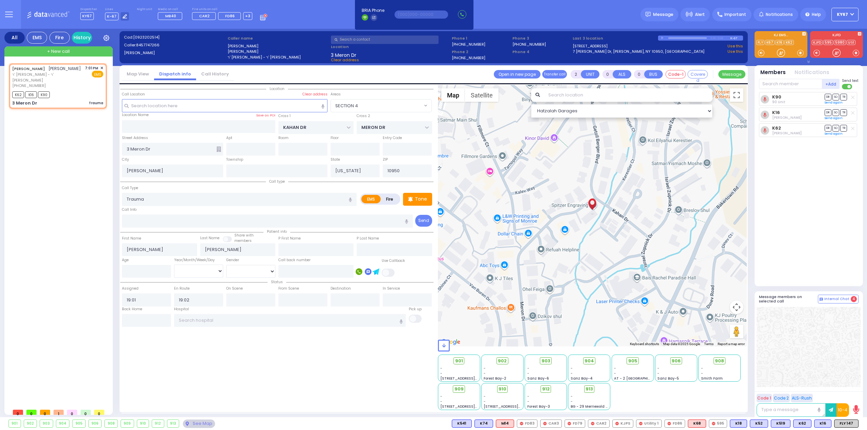
click at [799, 328] on div at bounding box center [808, 347] width 104 height 80
click at [687, 398] on div "901 - - [STREET_ADDRESS][PERSON_NAME] - - - -" at bounding box center [592, 382] width 309 height 57
click at [503, 391] on span "910" at bounding box center [505, 389] width 8 height 7
select select
radio input "true"
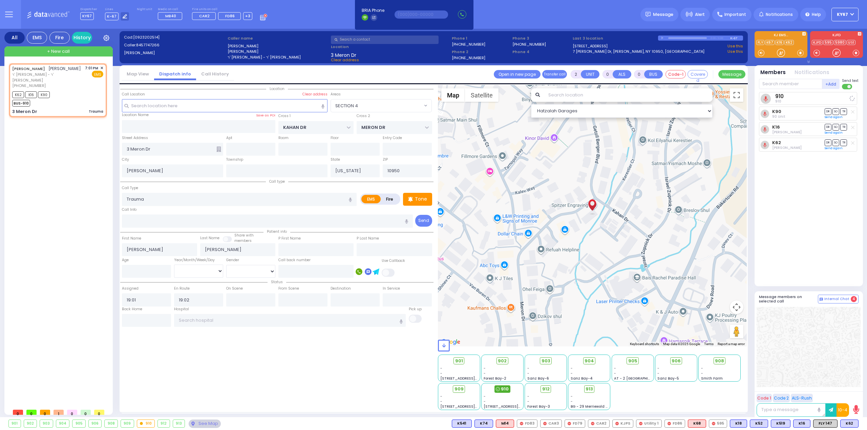
select select
select select "Hatzalah Garages"
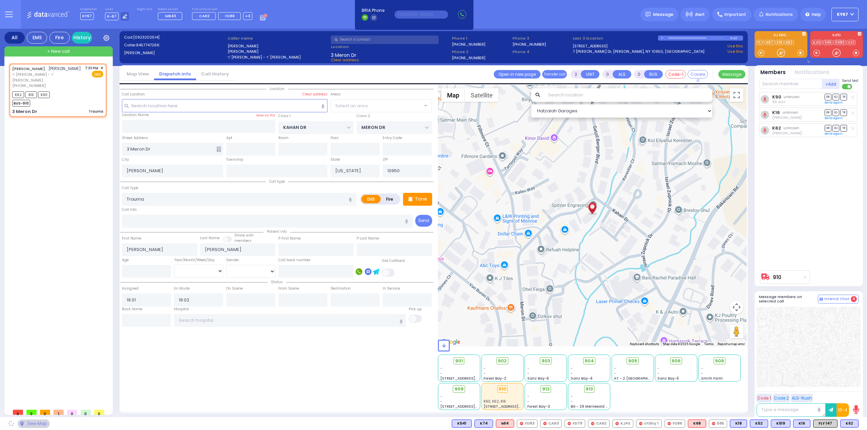
select select "SECTION 4"
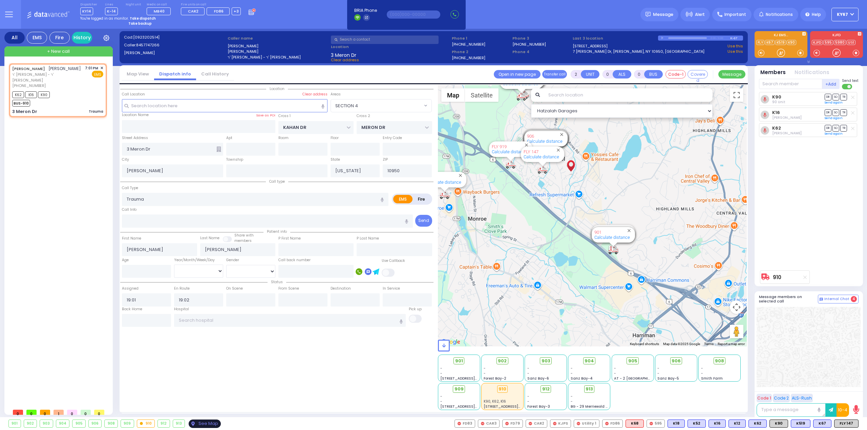
click at [203, 426] on div "See Map" at bounding box center [205, 424] width 32 height 8
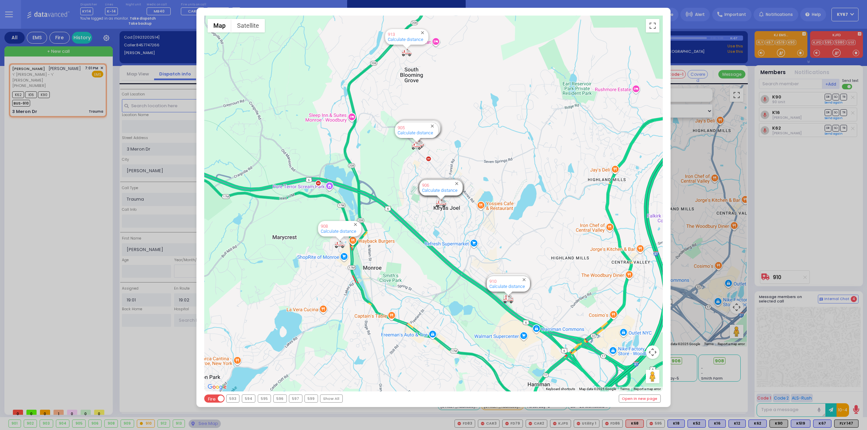
click at [222, 398] on span at bounding box center [214, 399] width 20 height 8
click at [204, 399] on input "EMS Fire" at bounding box center [204, 399] width 0 height 0
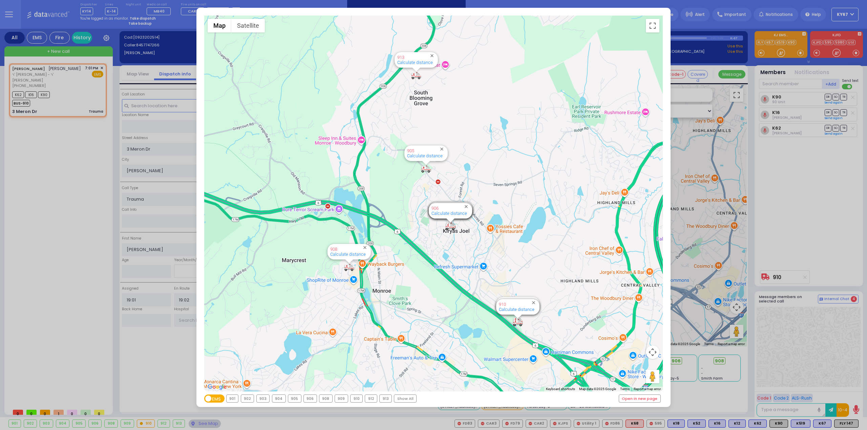
click at [38, 213] on div "← Move left → Move right ↑ Move up ↓ Move down + Zoom in - Zoom out Home Jump l…" at bounding box center [433, 215] width 867 height 430
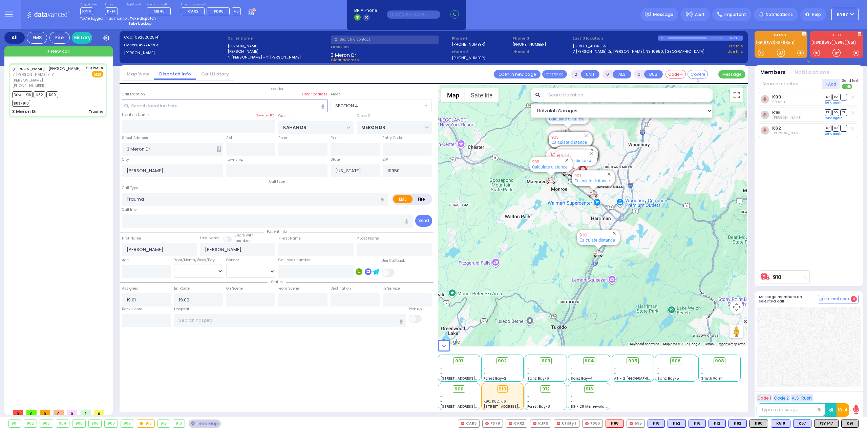
type input "6"
select select
radio input "true"
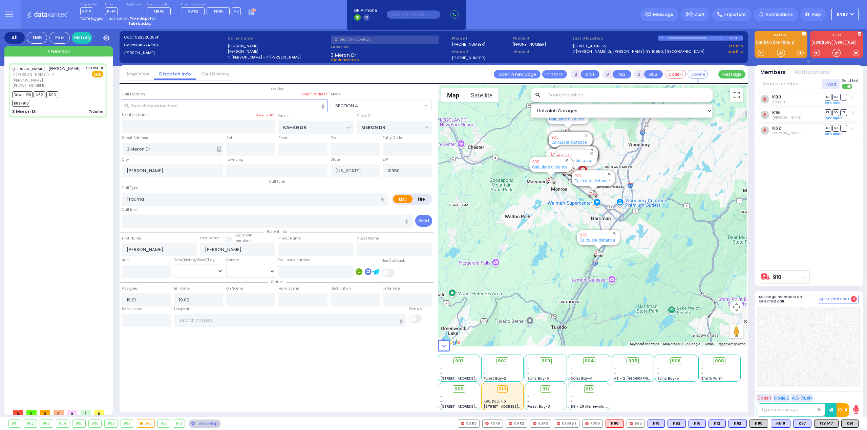
type input "Unknown"
select select "Year"
type input "19:03"
type input "19:10"
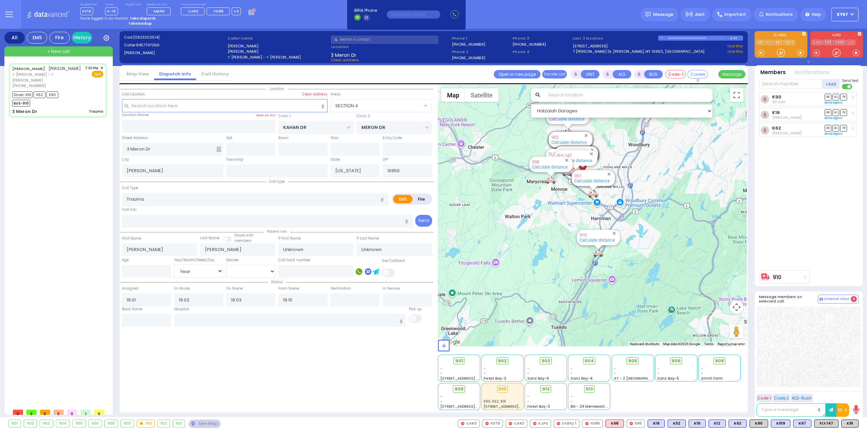
select select "Hatzalah Garages"
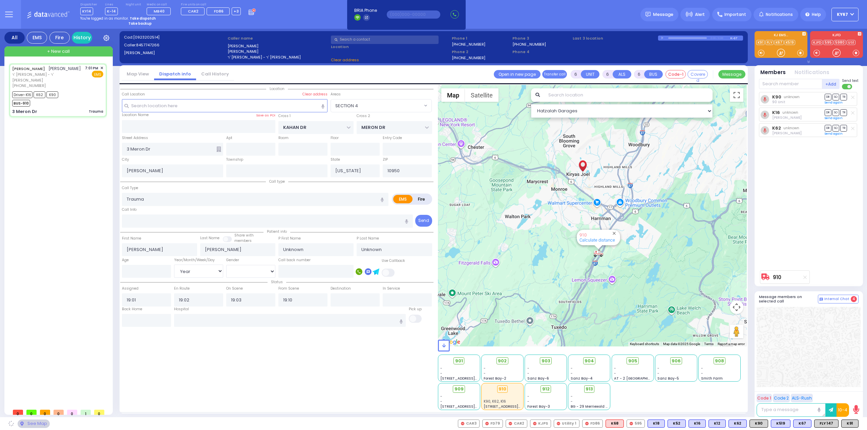
select select
radio input "true"
select select "Year"
select select "Hatzalah Garages"
select select
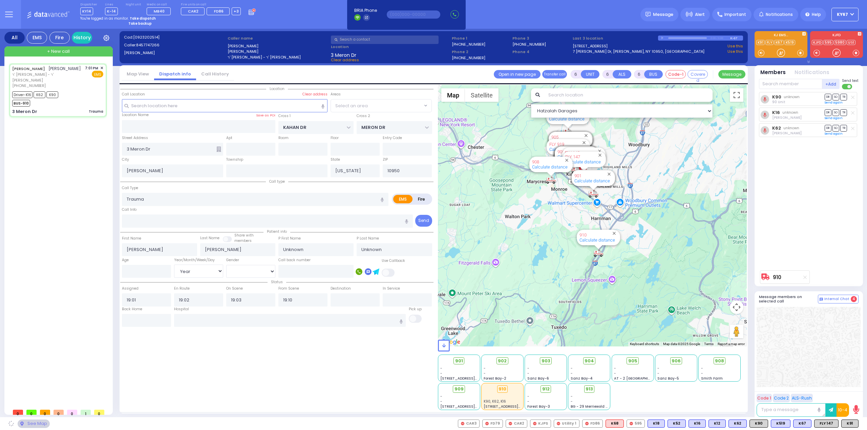
radio input "true"
select select "Year"
select select "Hatzalah Garages"
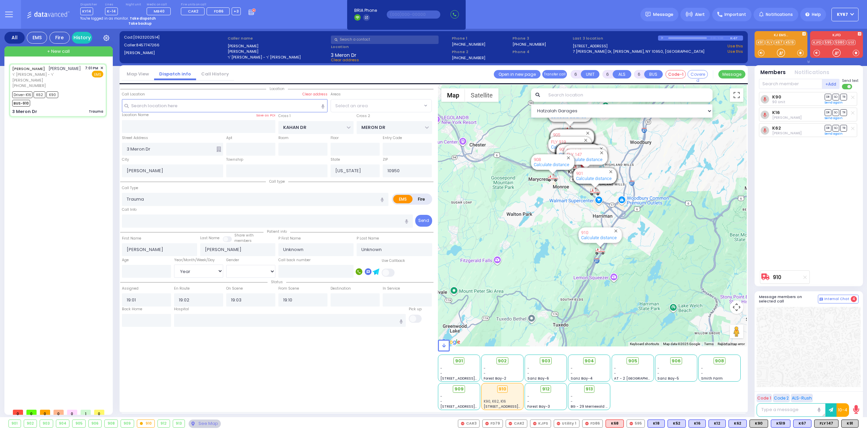
select select "SECTION 4"
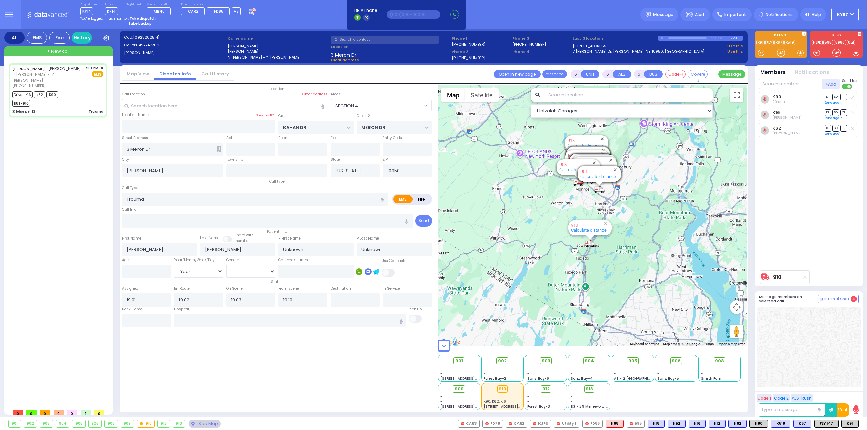
select select
radio input "true"
type input "[PERSON_NAME]"
type input "8"
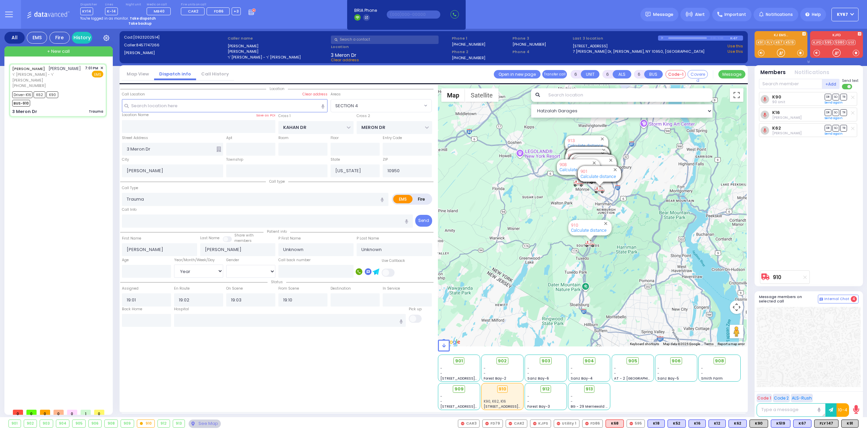
select select "Month"
select select "[DEMOGRAPHIC_DATA]"
select select "Hatzalah Garages"
select select "SECTION 4"
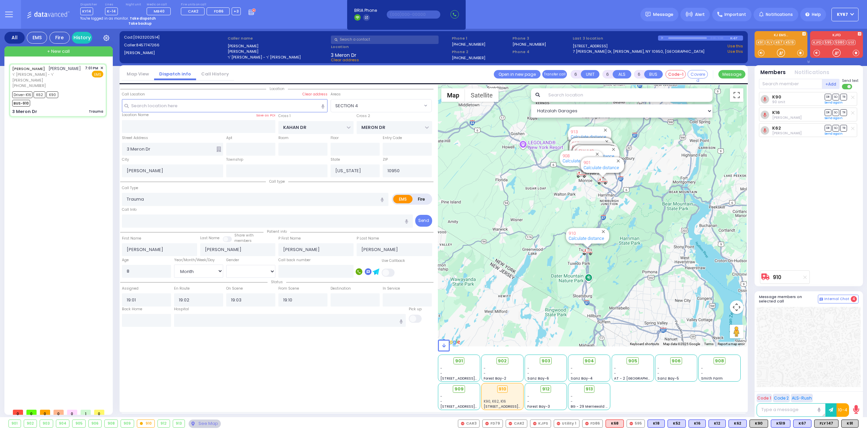
select select
radio input "true"
select select "Month"
select select "[DEMOGRAPHIC_DATA]"
select select "Hatzalah Garages"
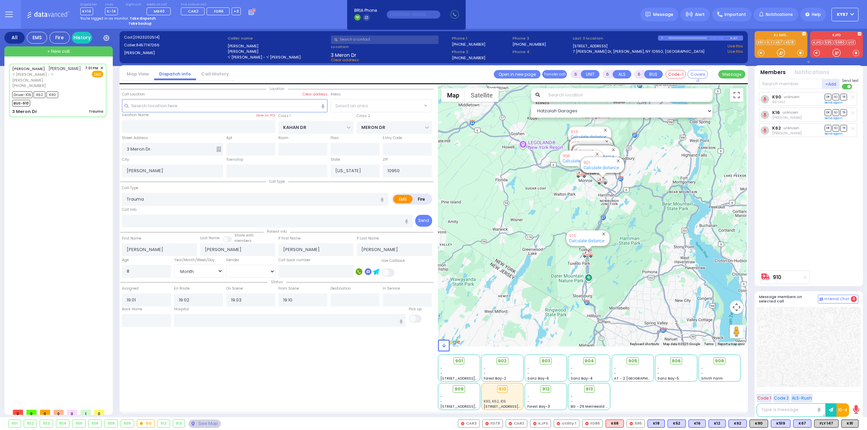
select select "SECTION 4"
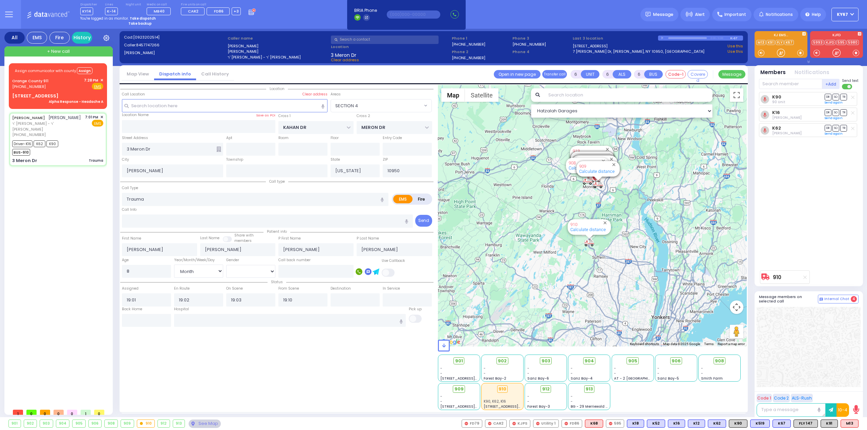
select select
radio input "true"
select select "Month"
select select "[DEMOGRAPHIC_DATA]"
select select "Hatzalah Garages"
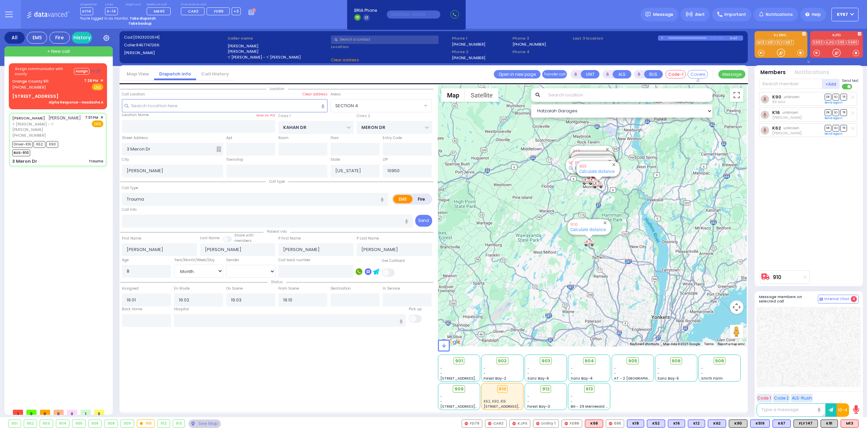
select select "SECTION 4"
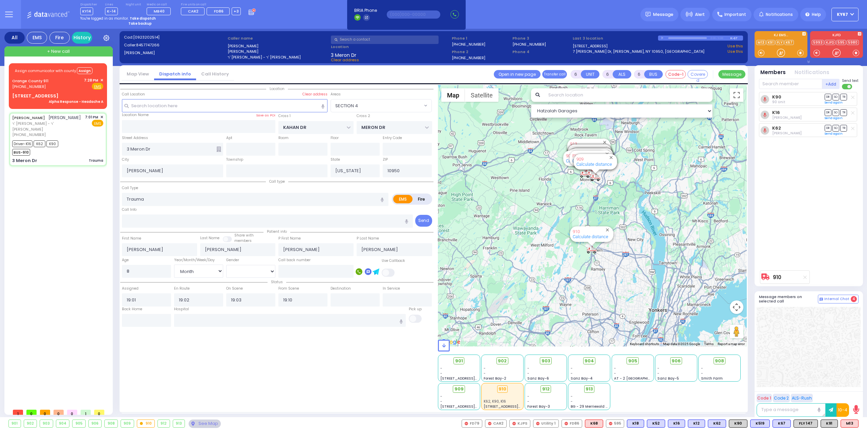
select select
radio input "true"
select select "Month"
select select "[DEMOGRAPHIC_DATA]"
select select "Hatzalah Garages"
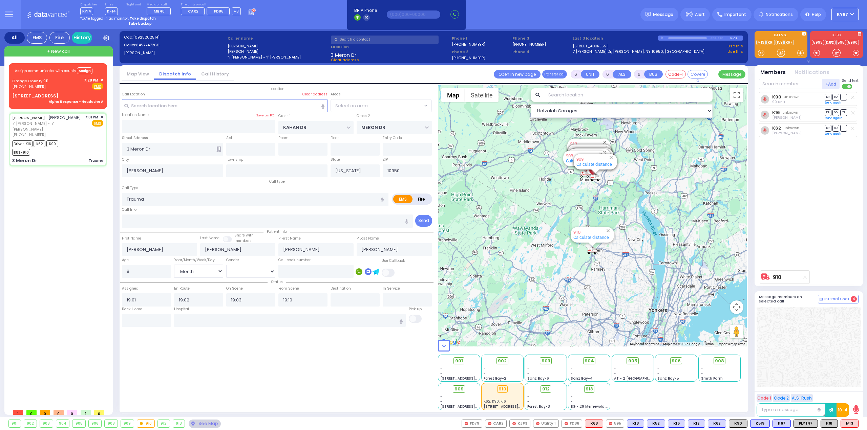
select select "SECTION 4"
select select
radio input "true"
select select "Month"
select select "[DEMOGRAPHIC_DATA]"
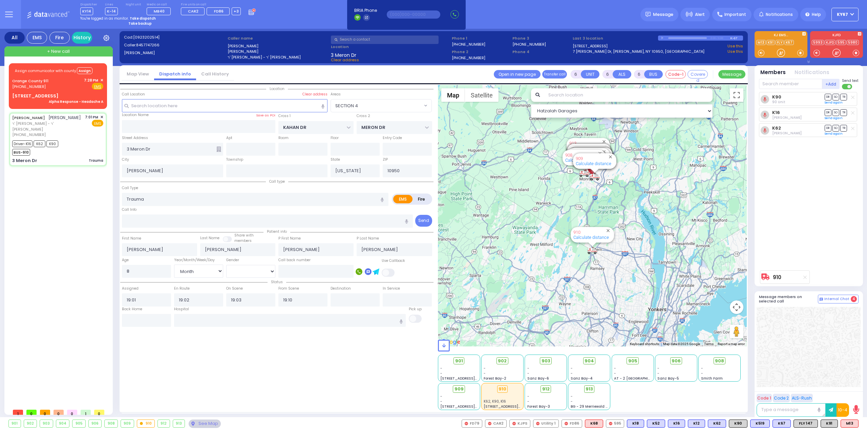
type input "[GEOGRAPHIC_DATA] [GEOGRAPHIC_DATA] Paramus Paramus"
select select "Hatzalah Garages"
select select "SECTION 4"
select select
radio input "true"
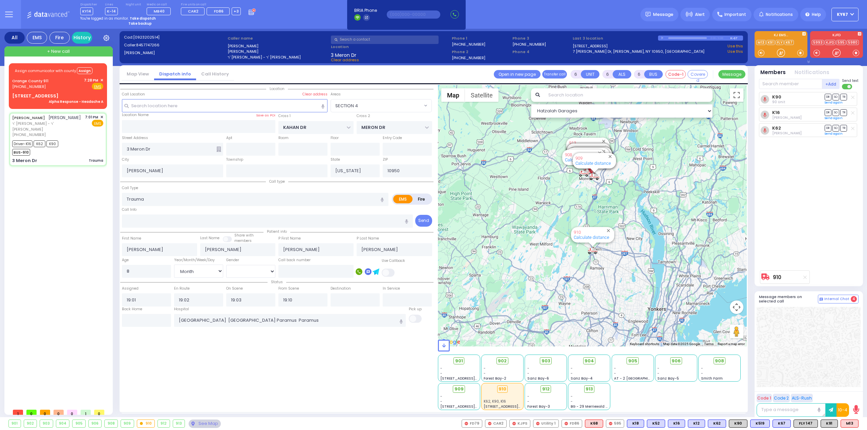
select select "Month"
select select "[DEMOGRAPHIC_DATA]"
select select "Hatzalah Garages"
select select "SECTION 4"
select select
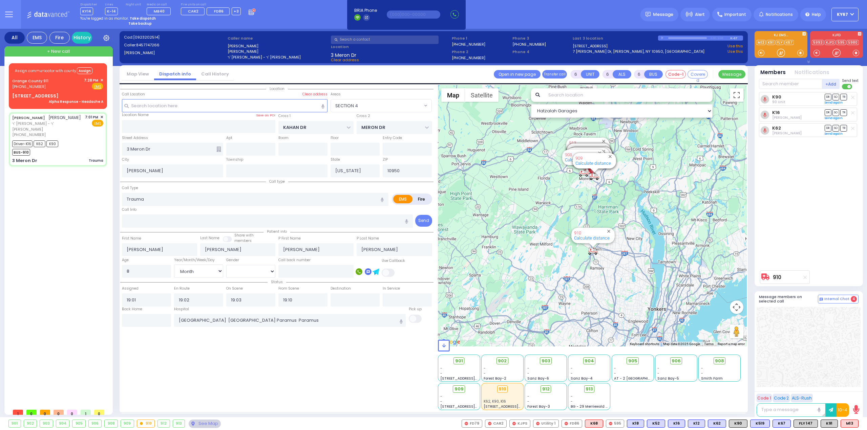
radio input "true"
select select "Month"
select select "[DEMOGRAPHIC_DATA]"
select select "Hatzalah Garages"
select select "SECTION 4"
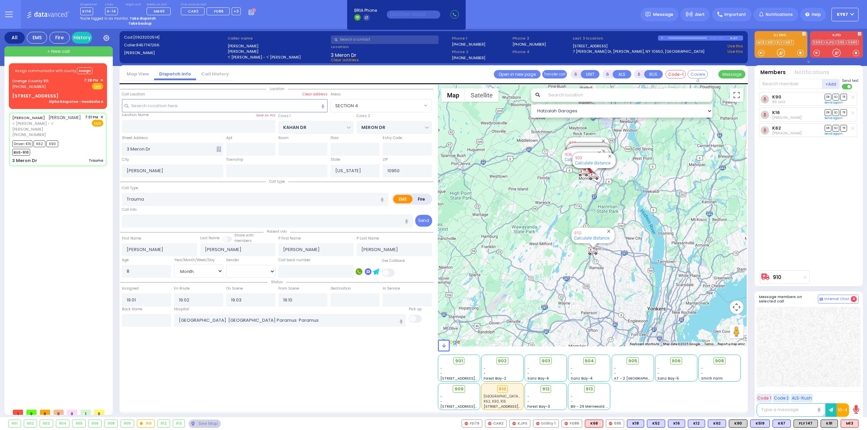
select select
radio input "true"
select select "Month"
select select "[DEMOGRAPHIC_DATA]"
select select "Hatzalah Garages"
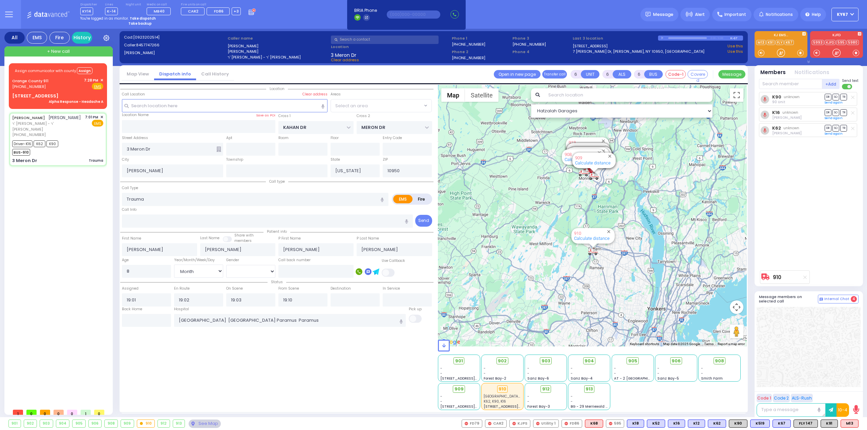
select select "SECTION 4"
